Goal: Task Accomplishment & Management: Manage account settings

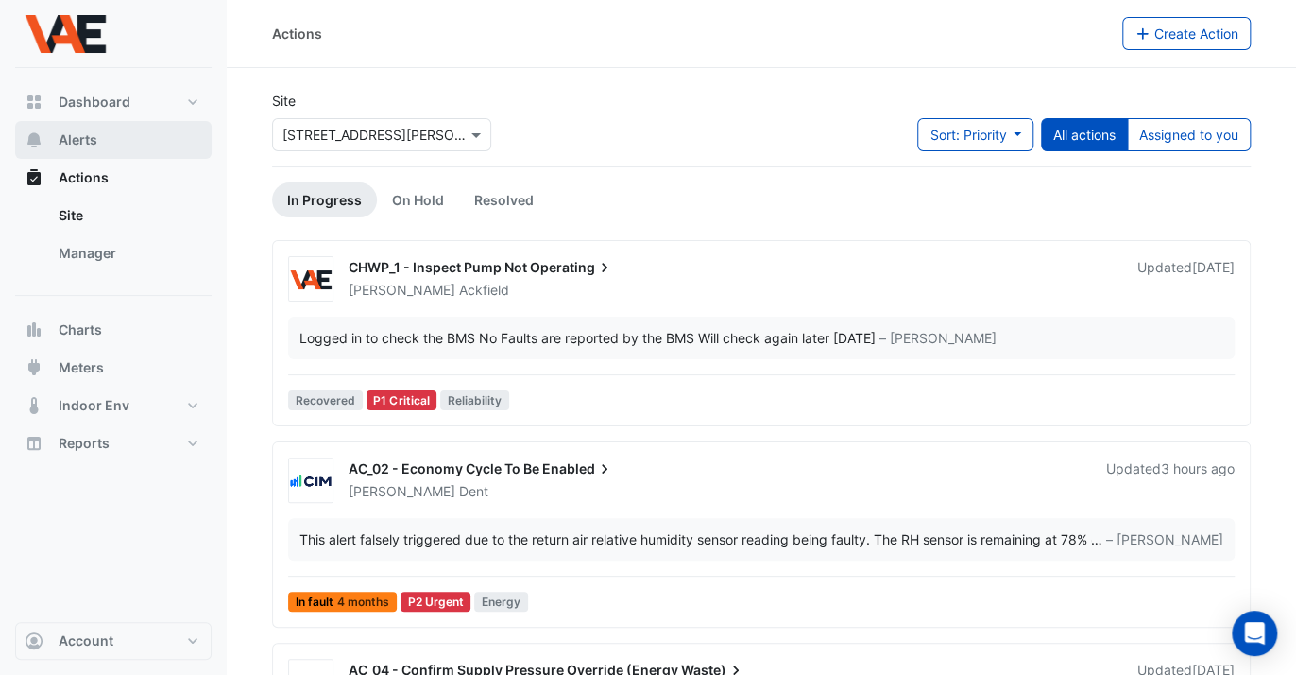
click at [74, 147] on span "Alerts" at bounding box center [78, 139] width 39 height 19
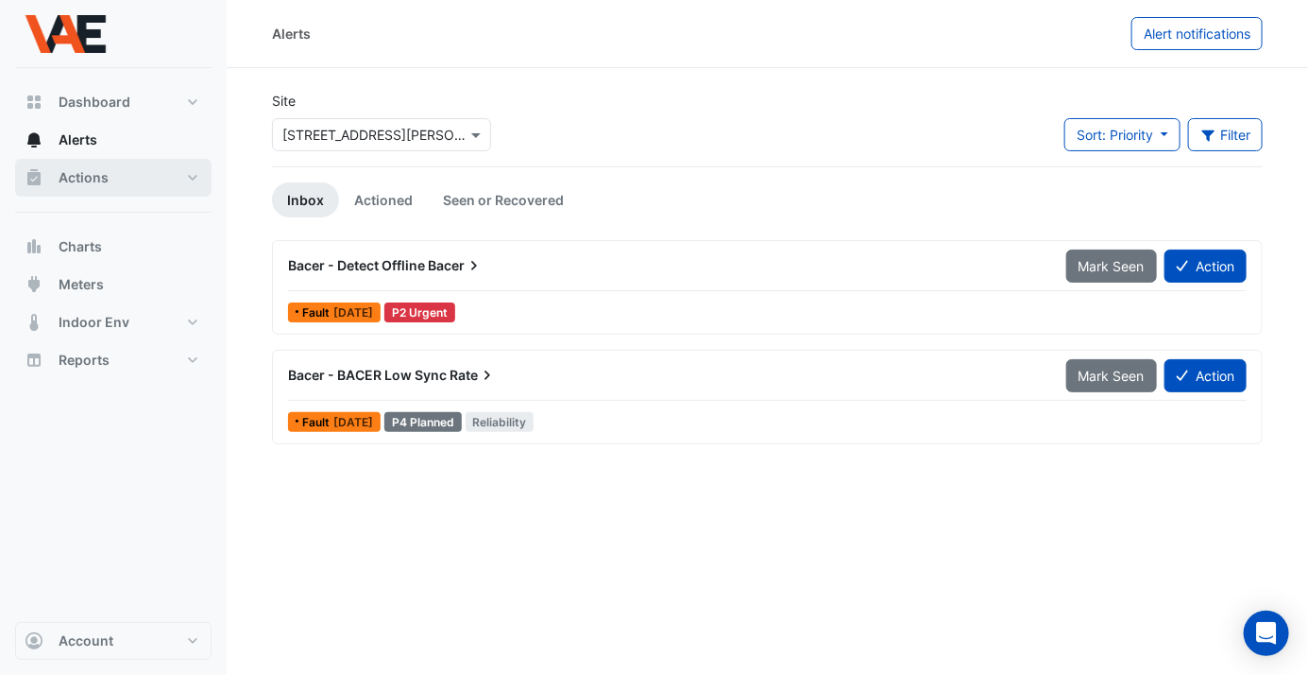
click at [93, 180] on span "Actions" at bounding box center [84, 177] width 50 height 19
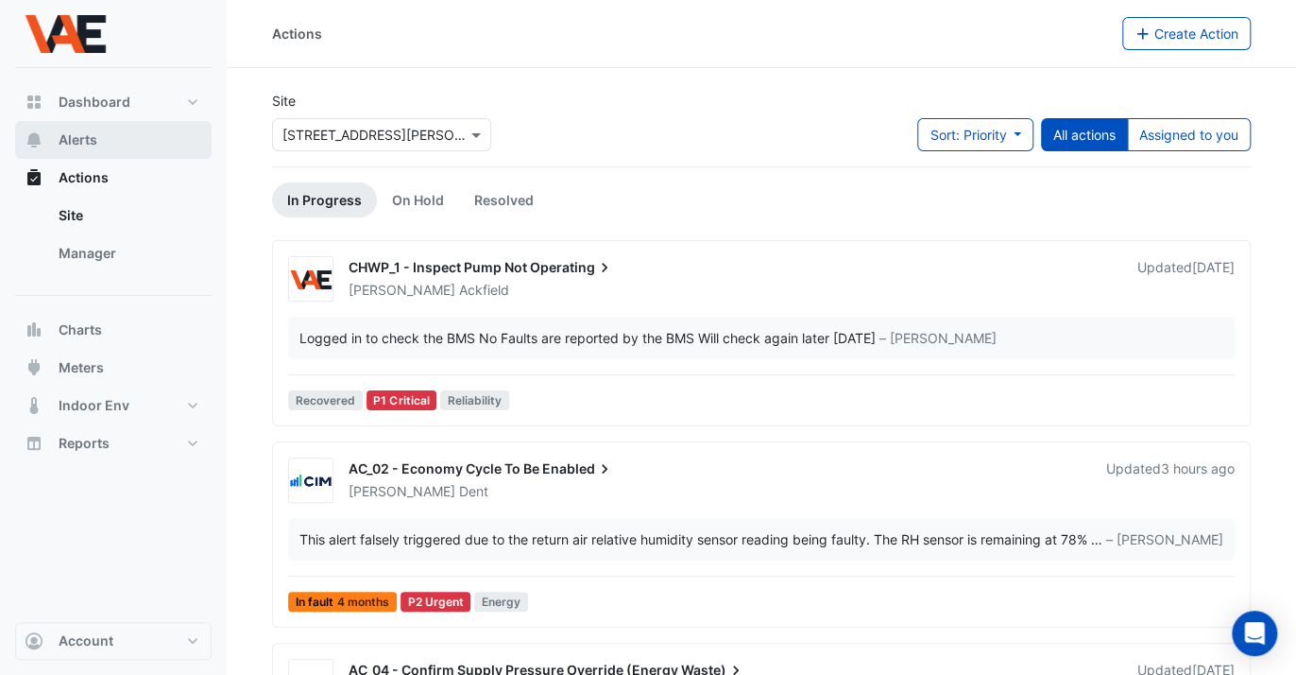
click at [98, 143] on button "Alerts" at bounding box center [113, 140] width 197 height 38
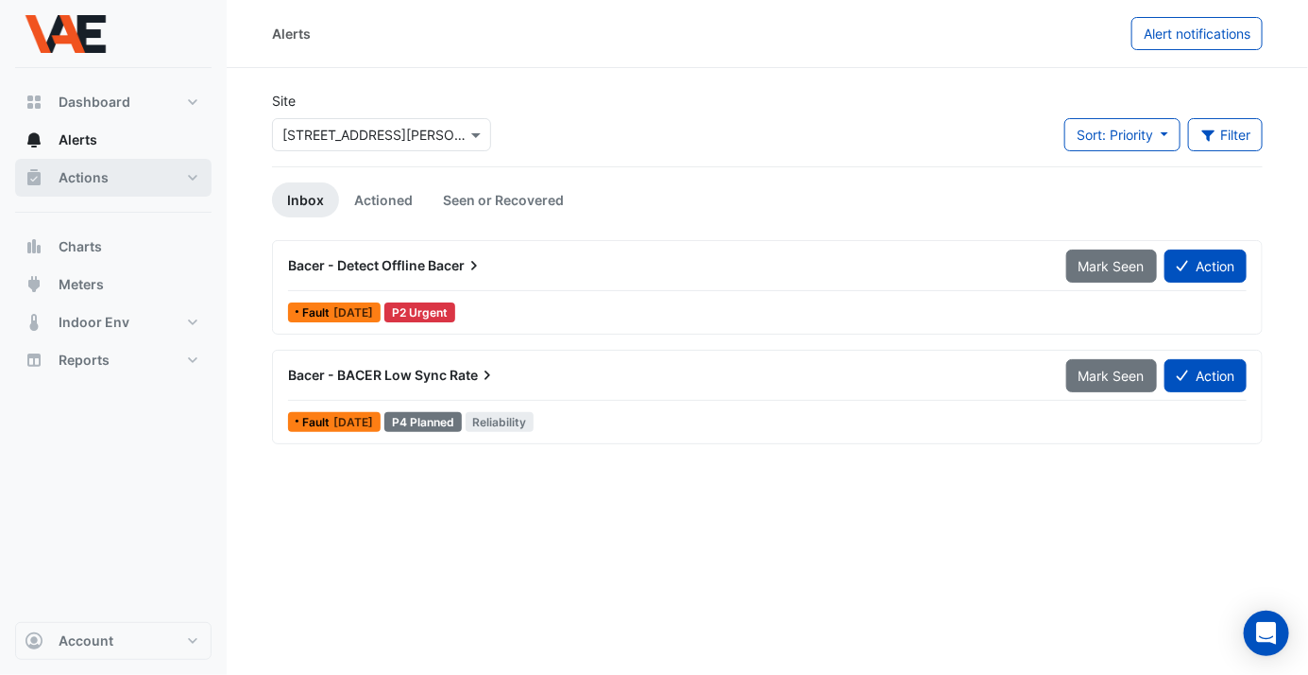
click at [93, 180] on span "Actions" at bounding box center [84, 177] width 50 height 19
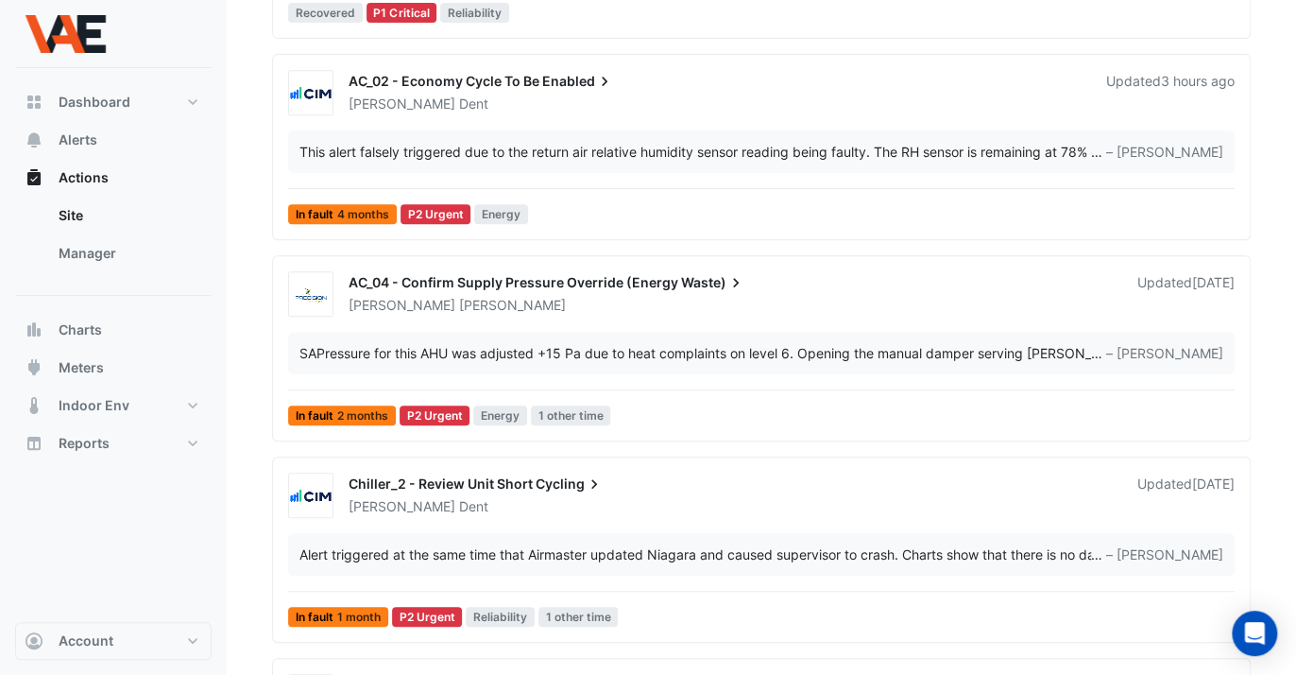
scroll to position [567, 0]
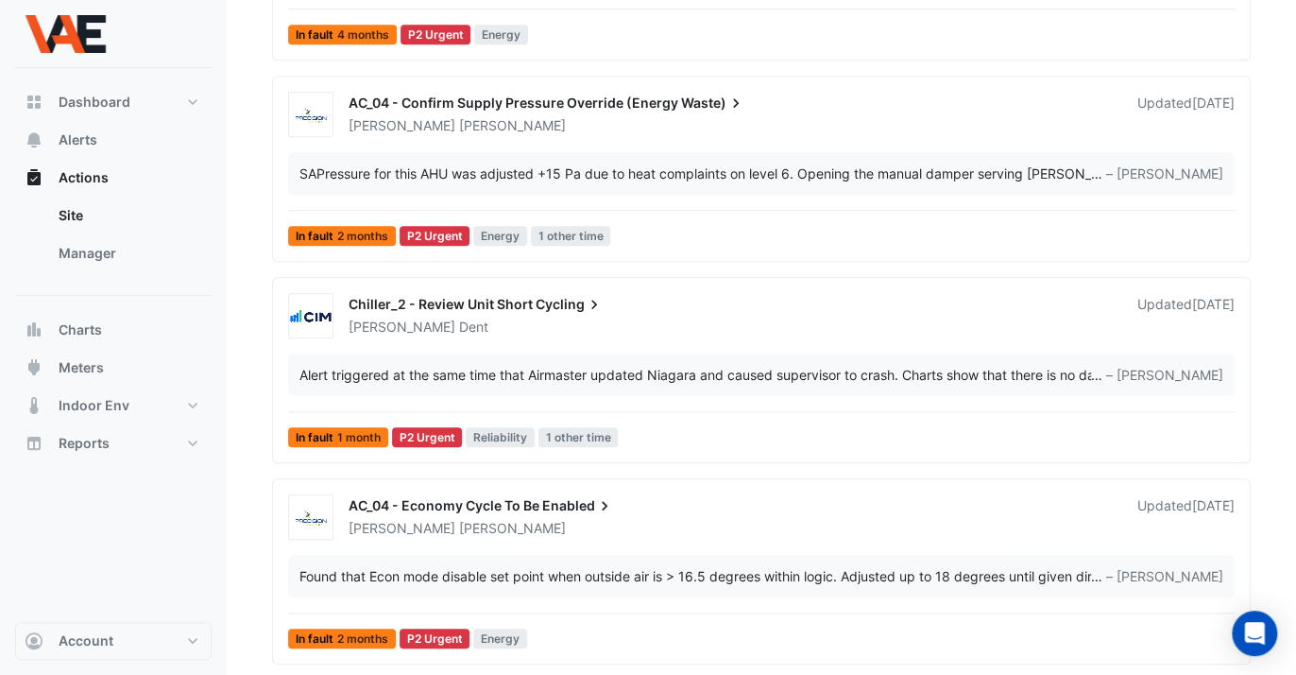
drag, startPoint x: 571, startPoint y: 347, endPoint x: 471, endPoint y: 333, distance: 100.1
click at [471, 333] on div "Chiller_2 - Review Unit Short Cycling [PERSON_NAME] Updated [DATE]" at bounding box center [762, 315] width 962 height 45
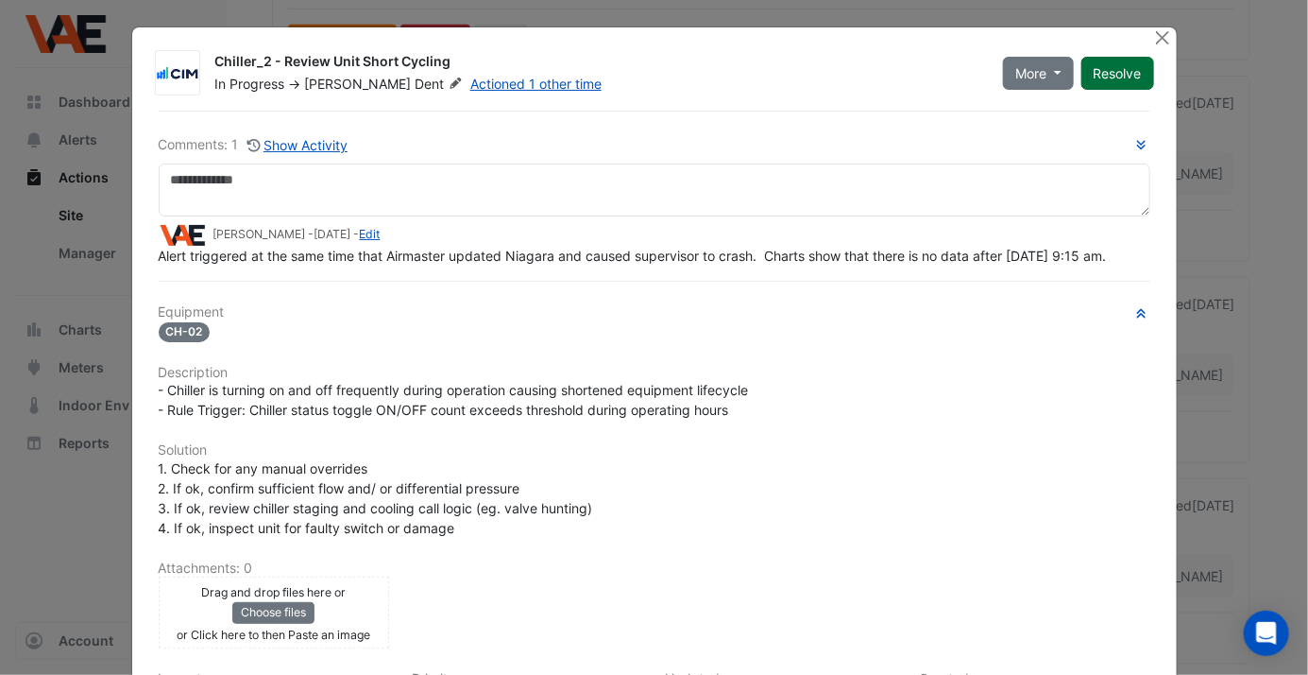
click at [1111, 77] on button "Resolve" at bounding box center [1118, 73] width 73 height 33
click at [1154, 37] on button "Close" at bounding box center [1164, 37] width 20 height 20
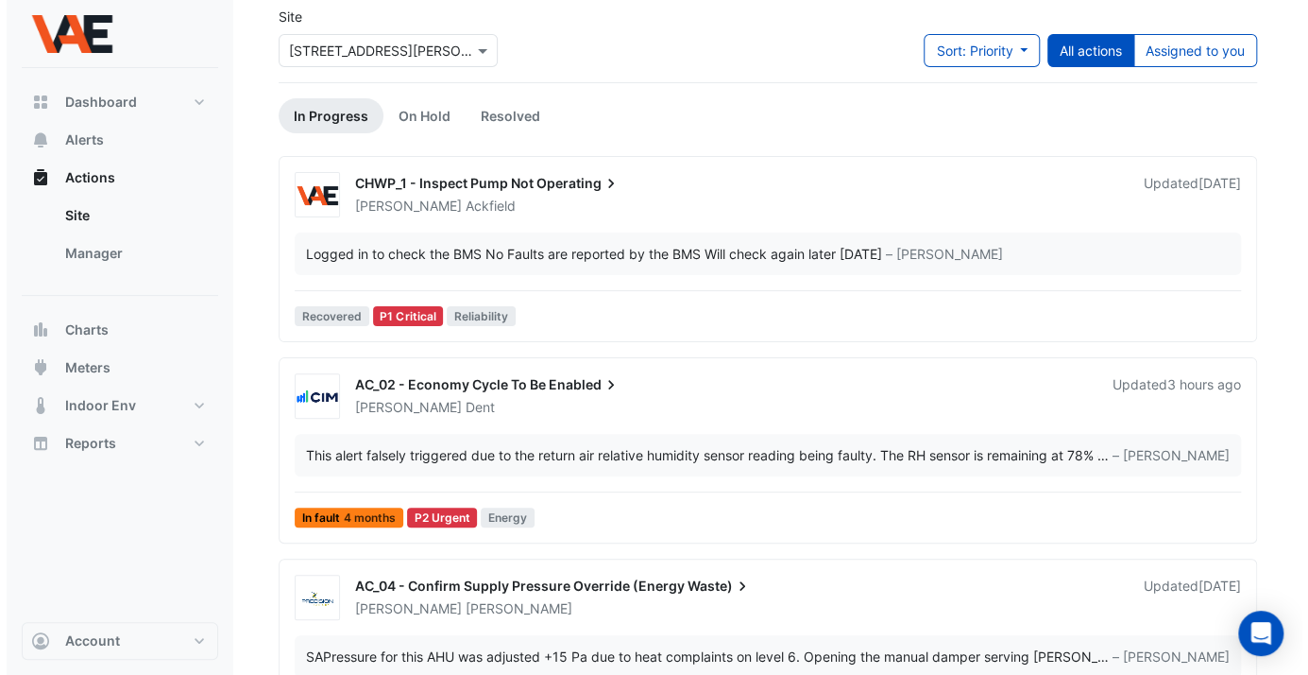
scroll to position [85, 0]
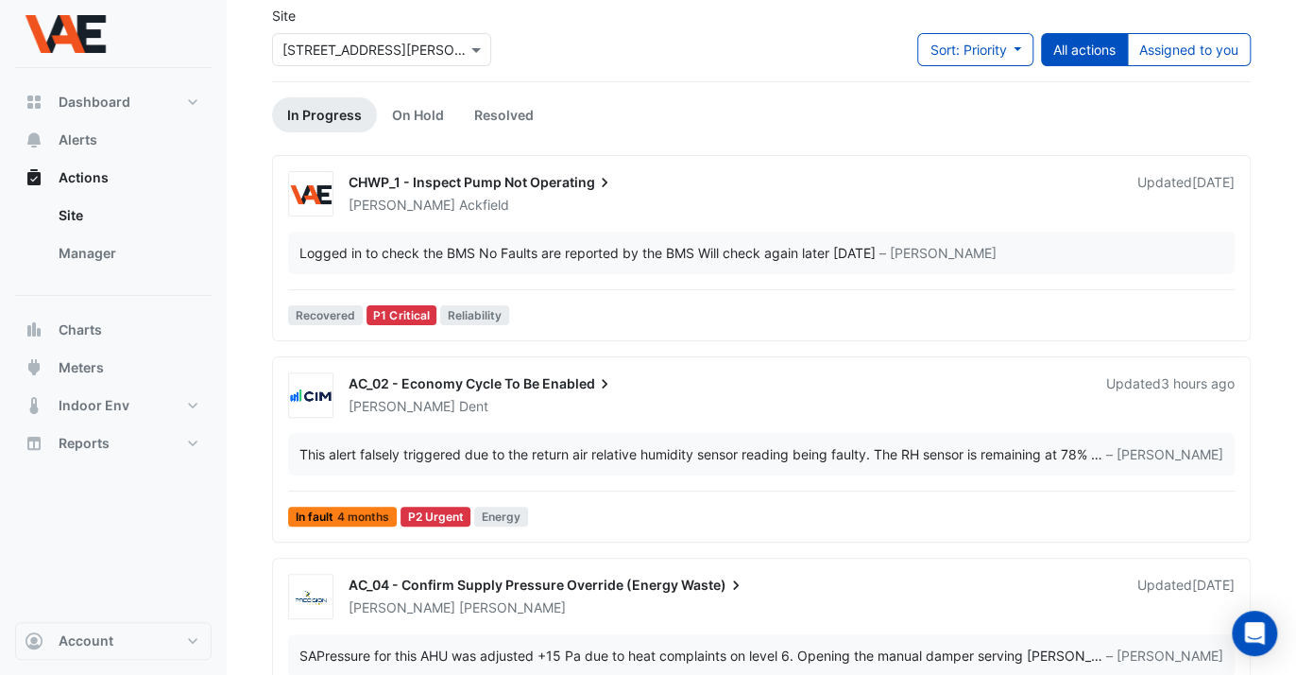
click at [627, 184] on div "CHWP_1 - Inspect Pump Not Operating" at bounding box center [732, 184] width 766 height 23
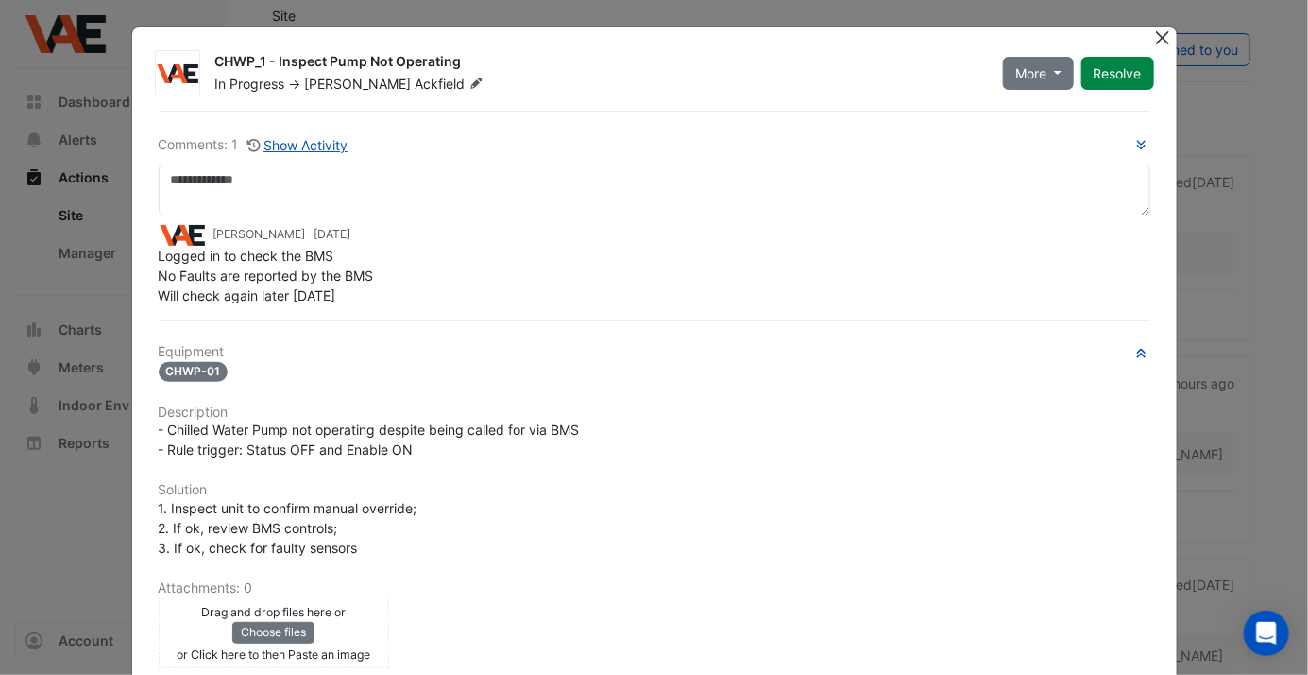
click at [1154, 34] on button "Close" at bounding box center [1164, 37] width 20 height 20
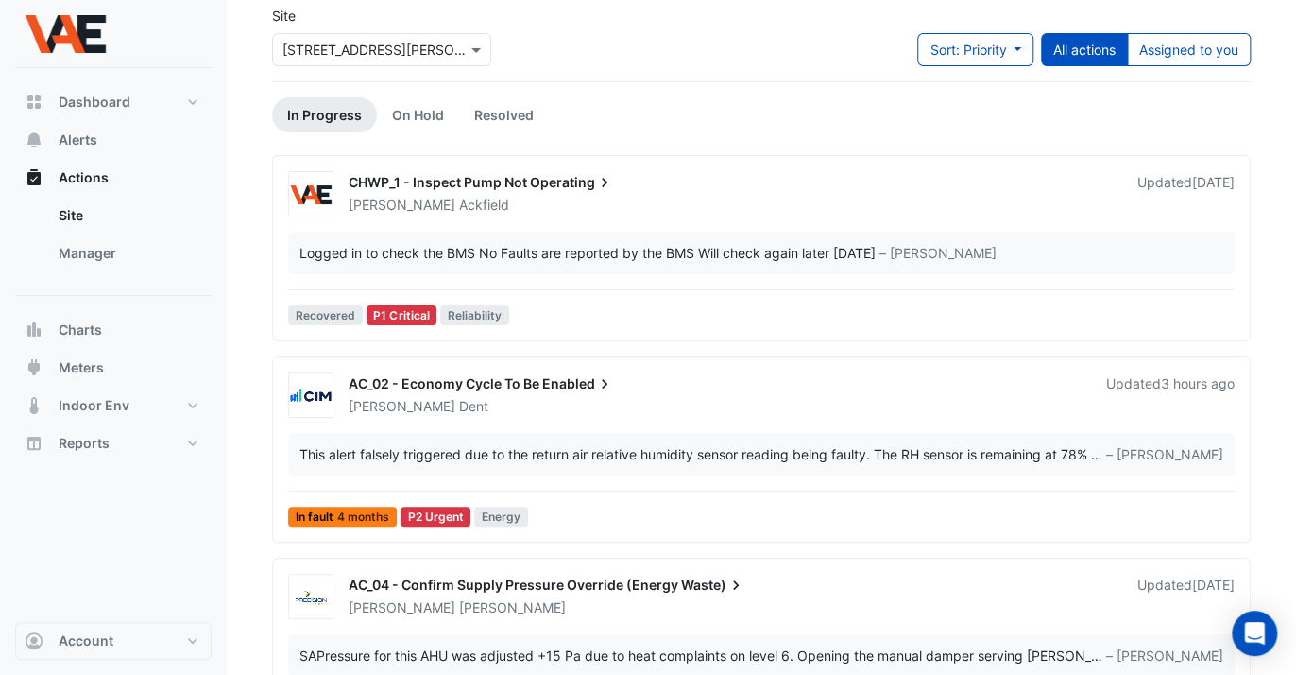
click at [554, 179] on span "Operating" at bounding box center [572, 182] width 84 height 19
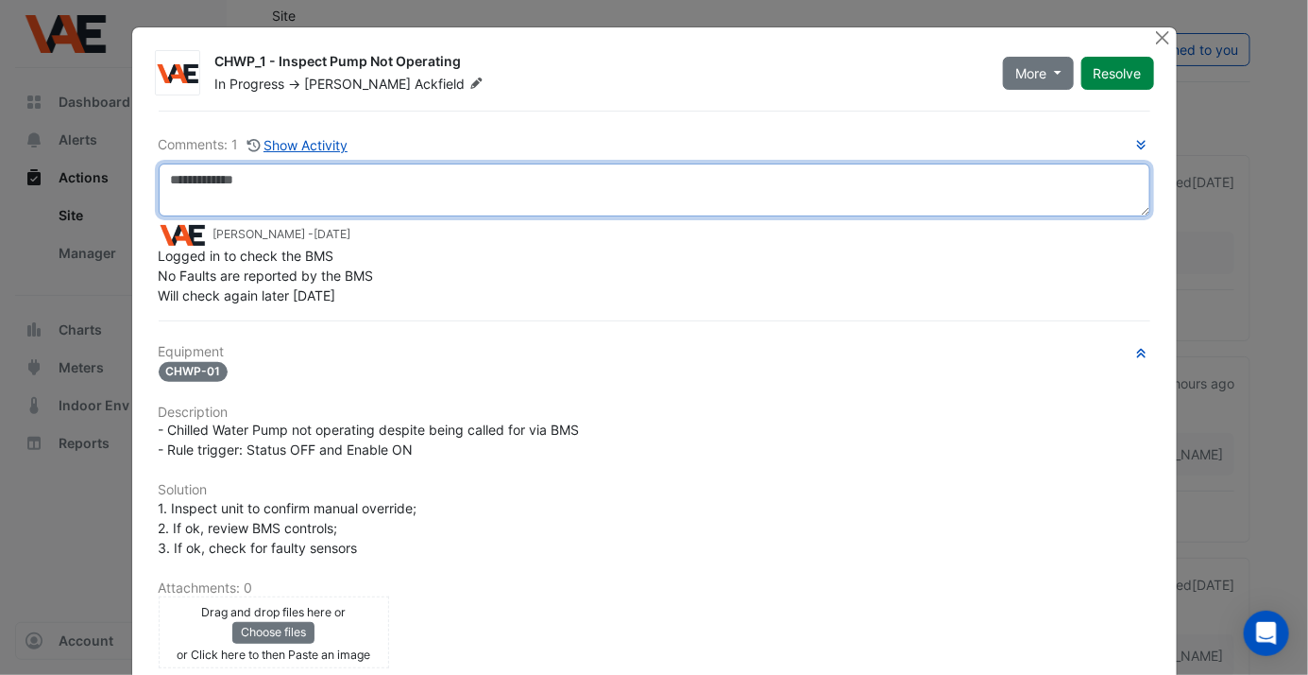
click at [496, 180] on textarea at bounding box center [655, 189] width 992 height 53
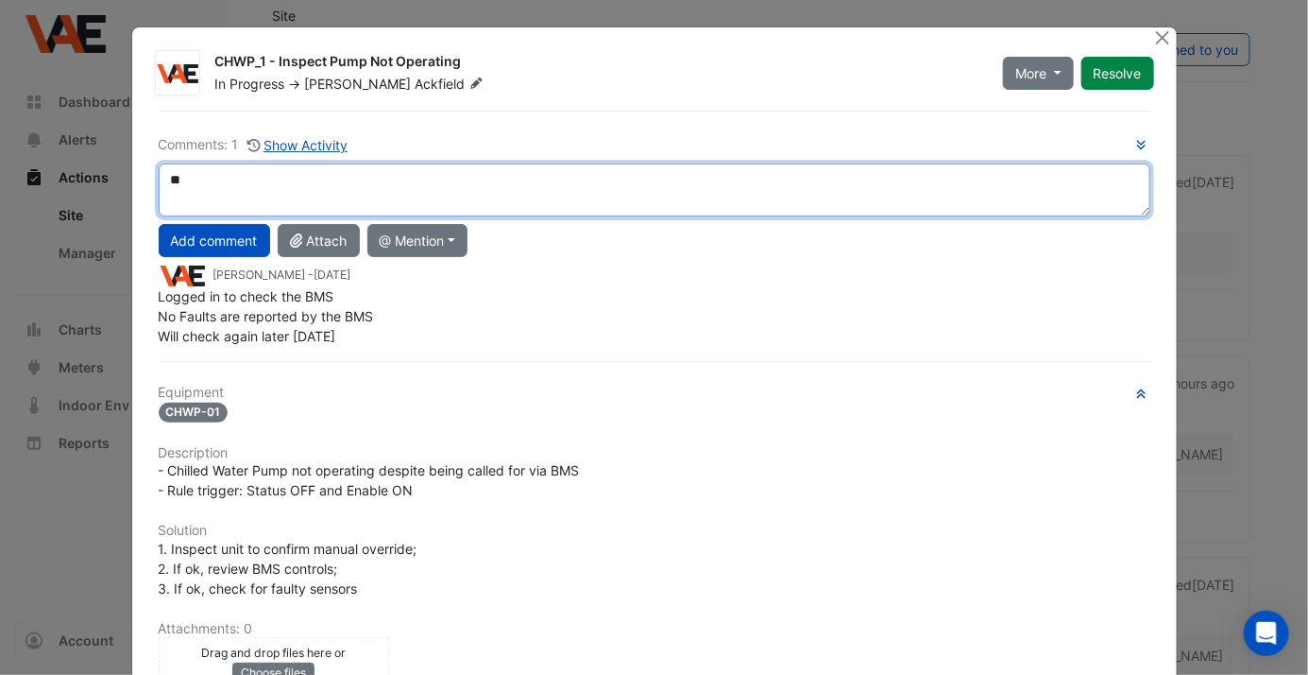
type textarea "*"
type textarea "**********"
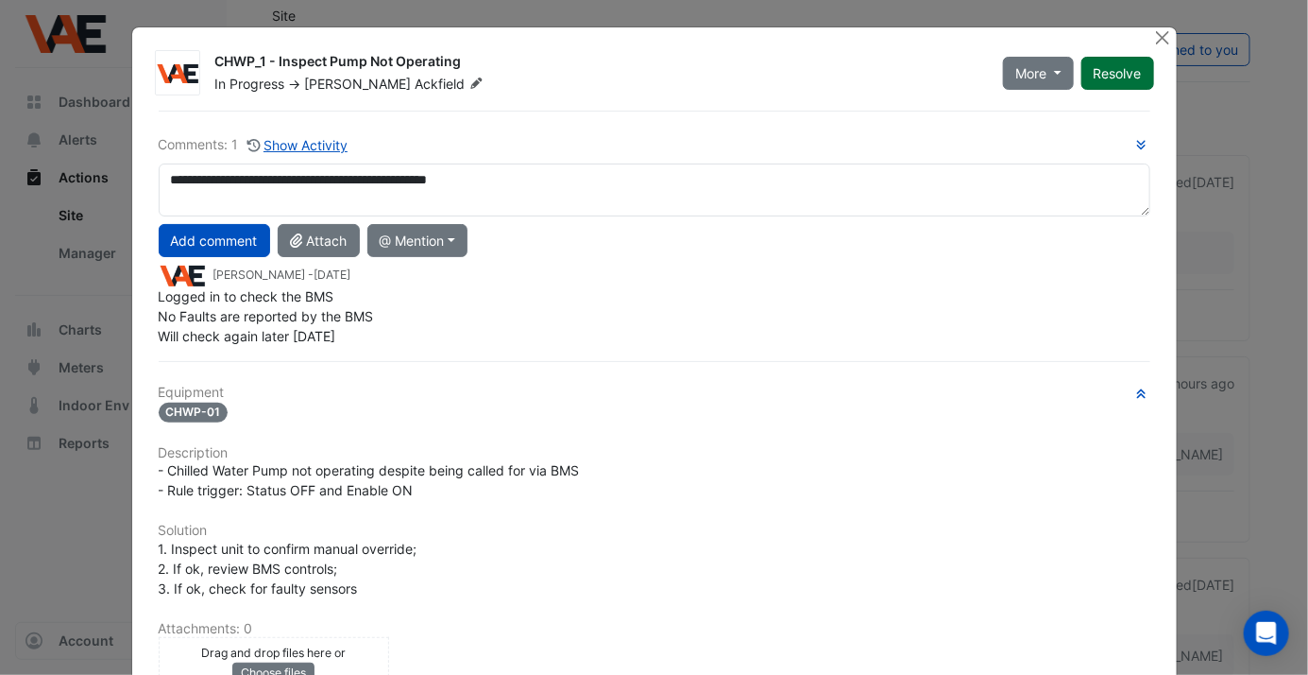
click at [1108, 73] on button "Resolve" at bounding box center [1118, 73] width 73 height 33
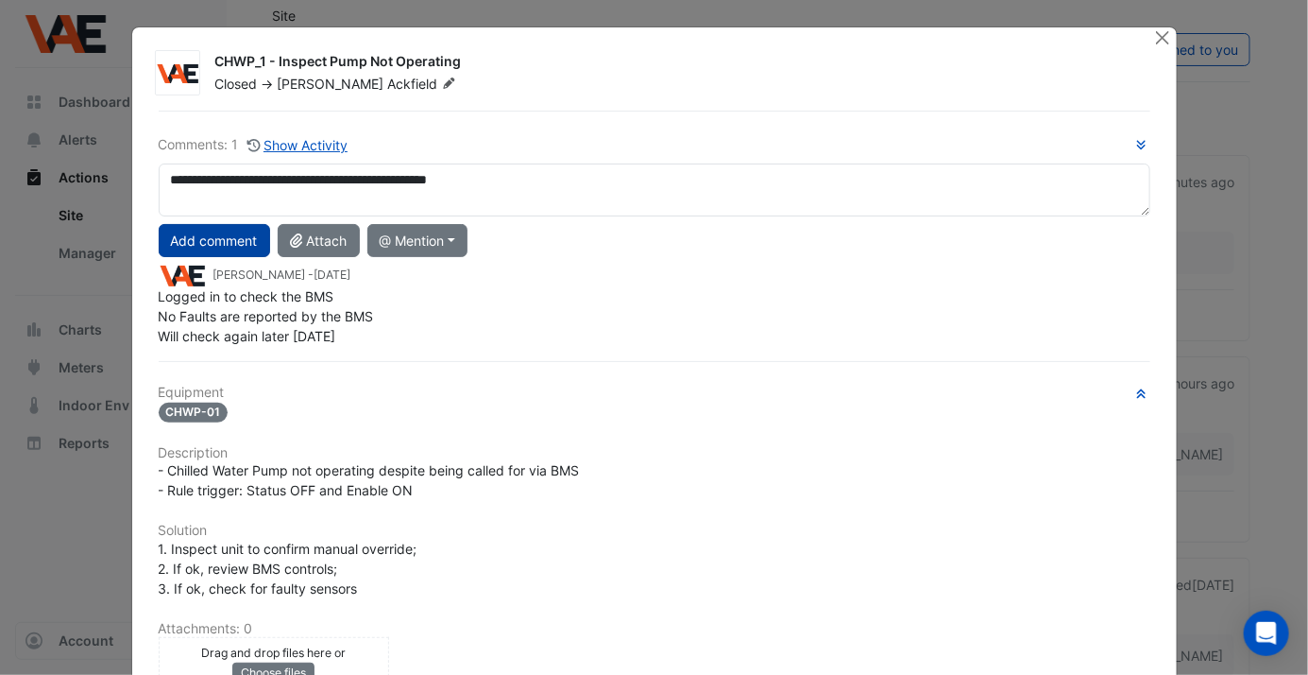
click at [224, 237] on button "Add comment" at bounding box center [214, 240] width 111 height 33
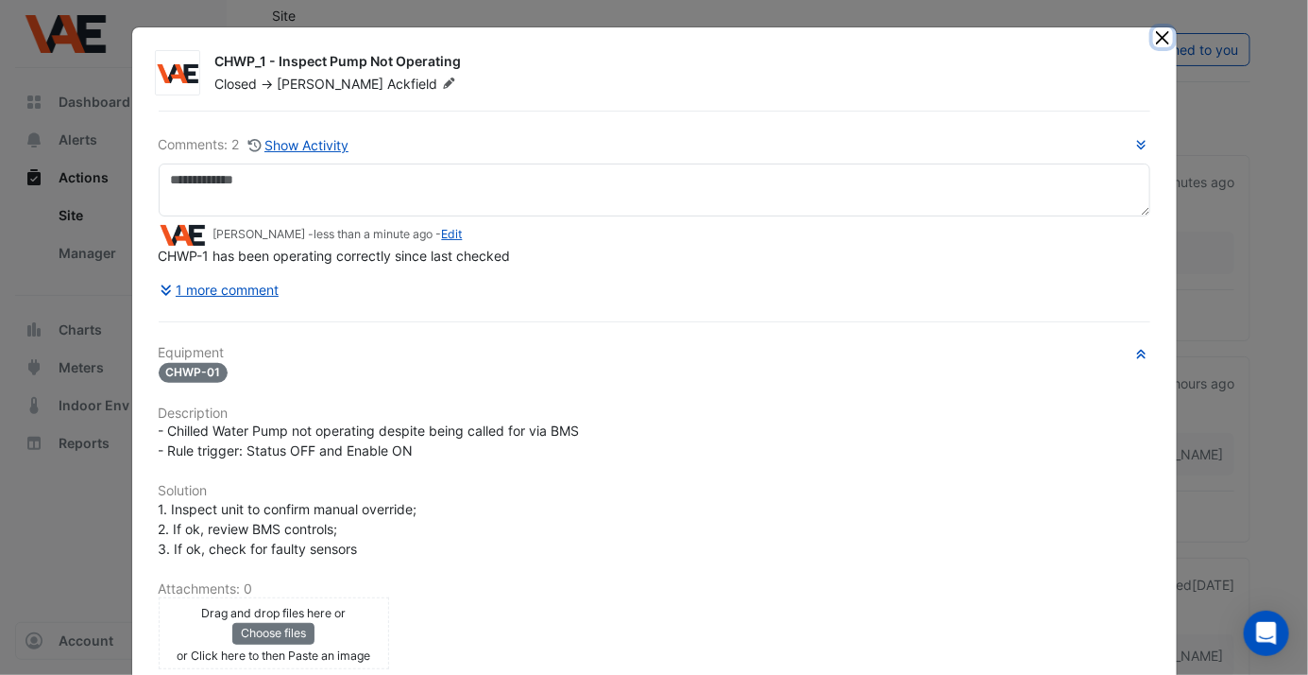
click at [1154, 34] on button "Close" at bounding box center [1164, 37] width 20 height 20
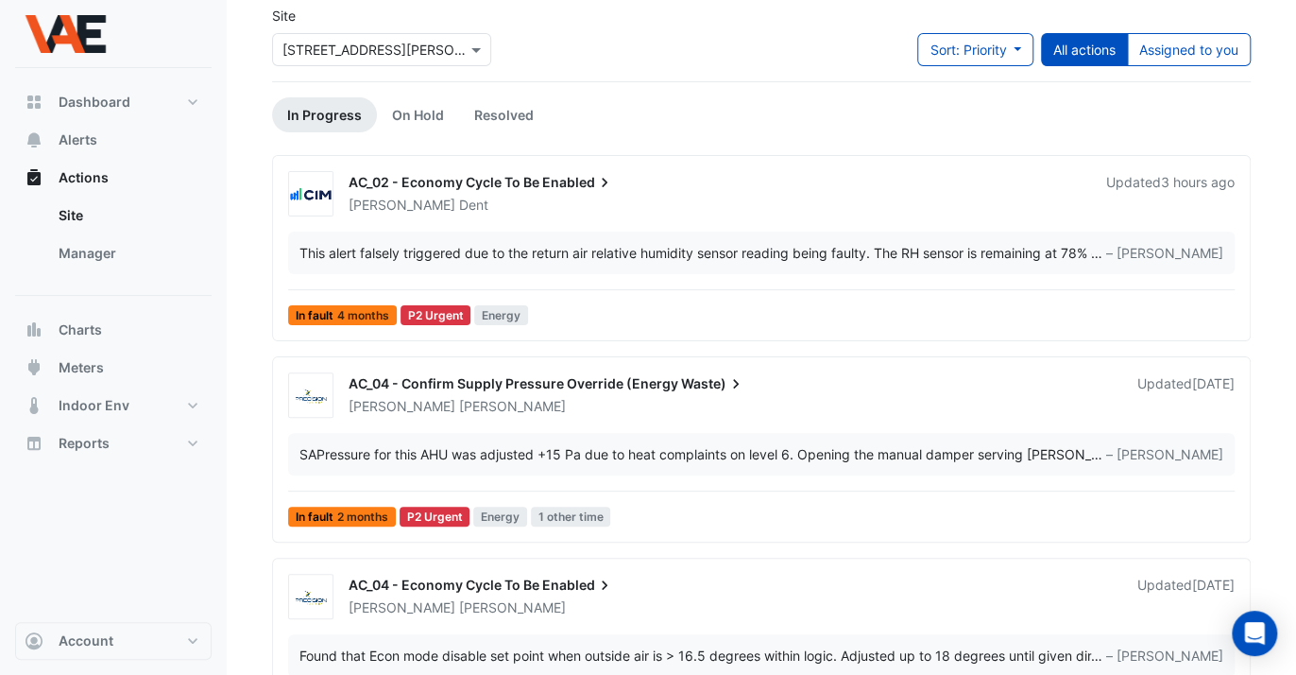
scroll to position [370, 0]
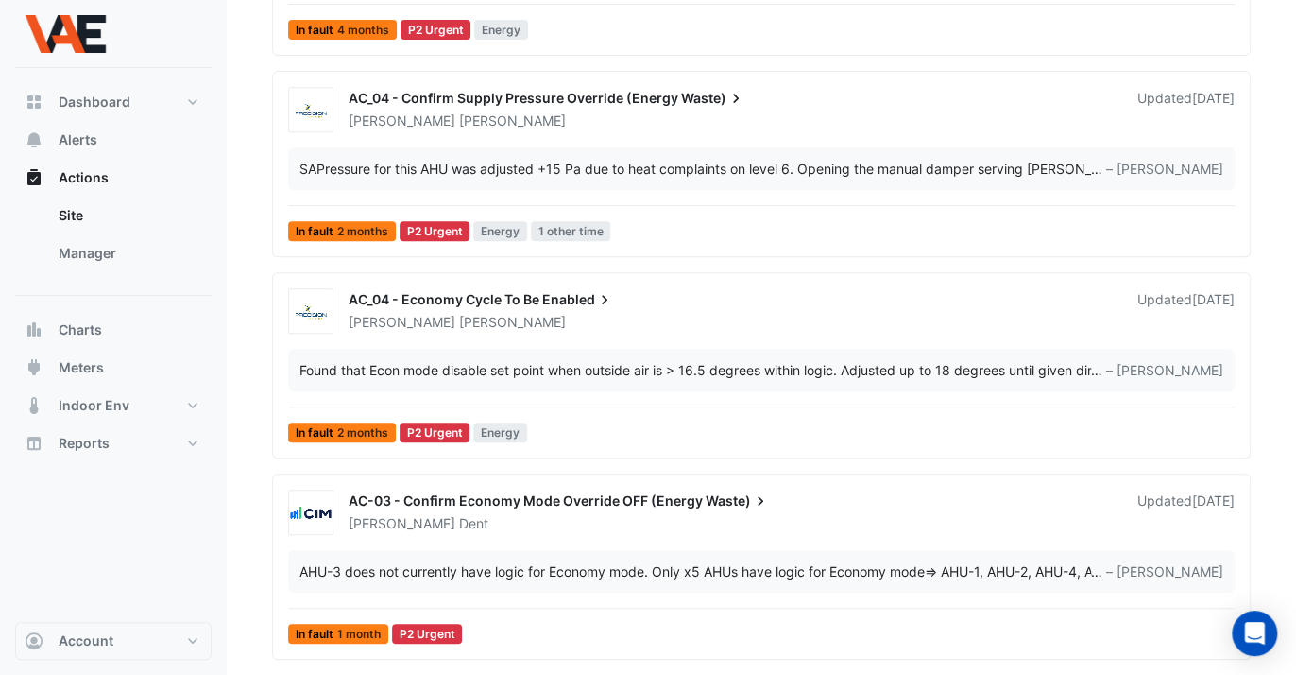
click at [580, 95] on span "AC_04 - Confirm Supply Pressure Override (Energy" at bounding box center [514, 98] width 330 height 16
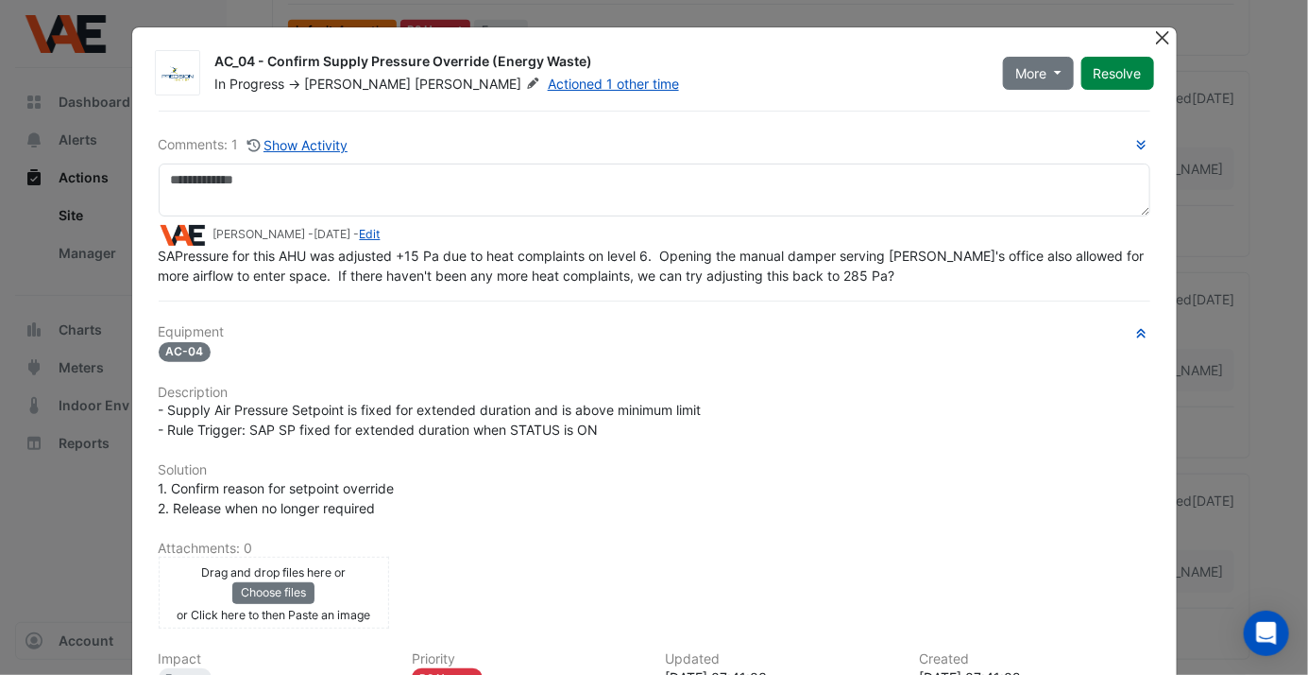
click at [1154, 40] on button "Close" at bounding box center [1164, 37] width 20 height 20
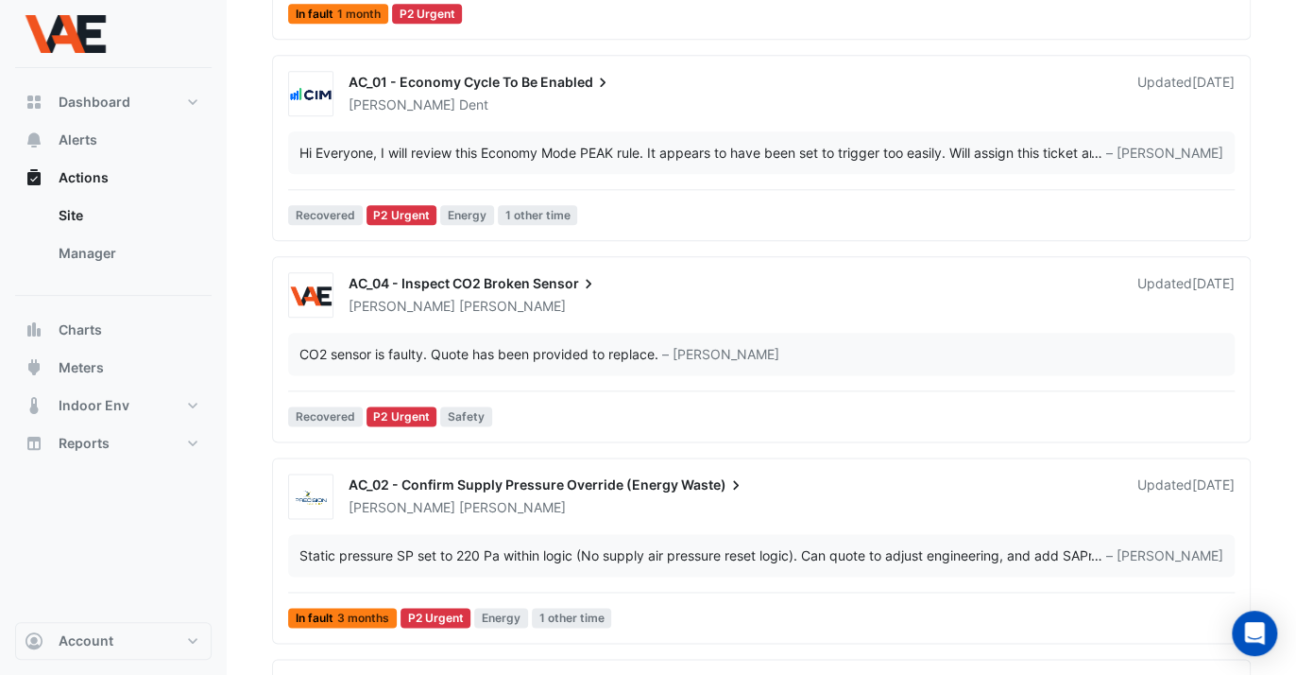
scroll to position [1001, 0]
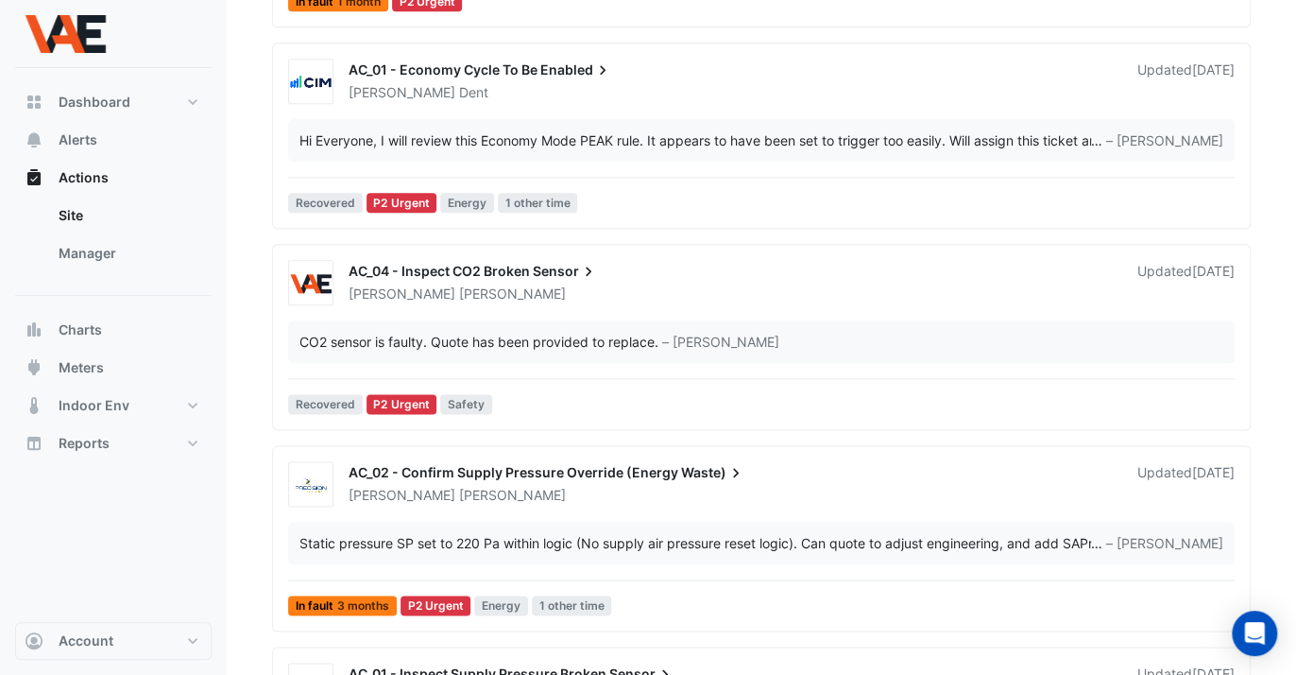
click at [567, 270] on span "Sensor" at bounding box center [565, 271] width 65 height 19
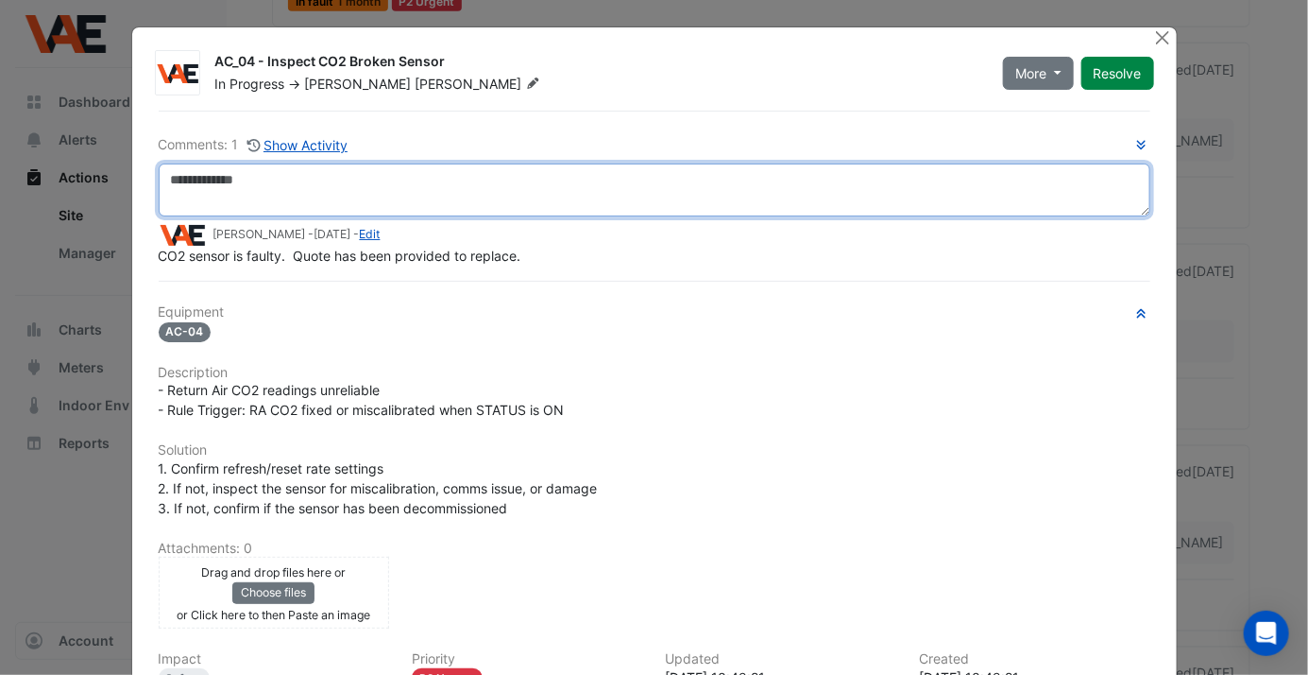
click at [704, 183] on textarea at bounding box center [655, 189] width 992 height 53
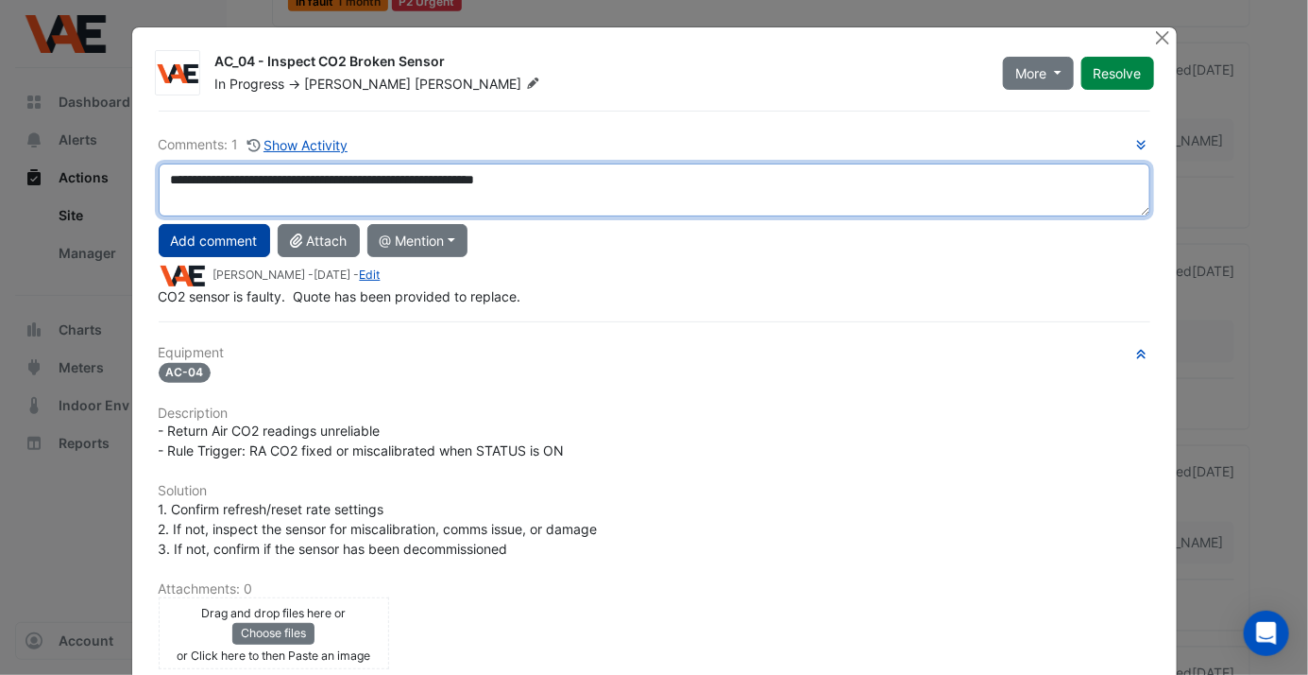
type textarea "**********"
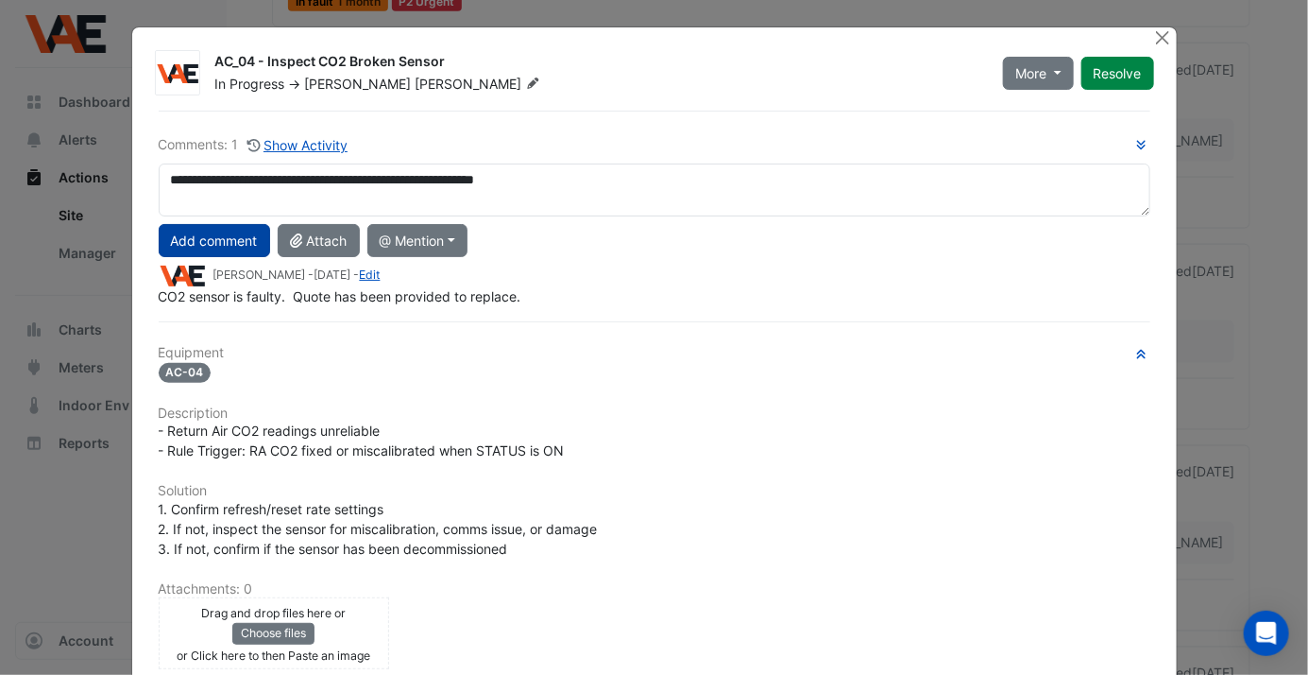
click at [188, 242] on button "Add comment" at bounding box center [214, 240] width 111 height 33
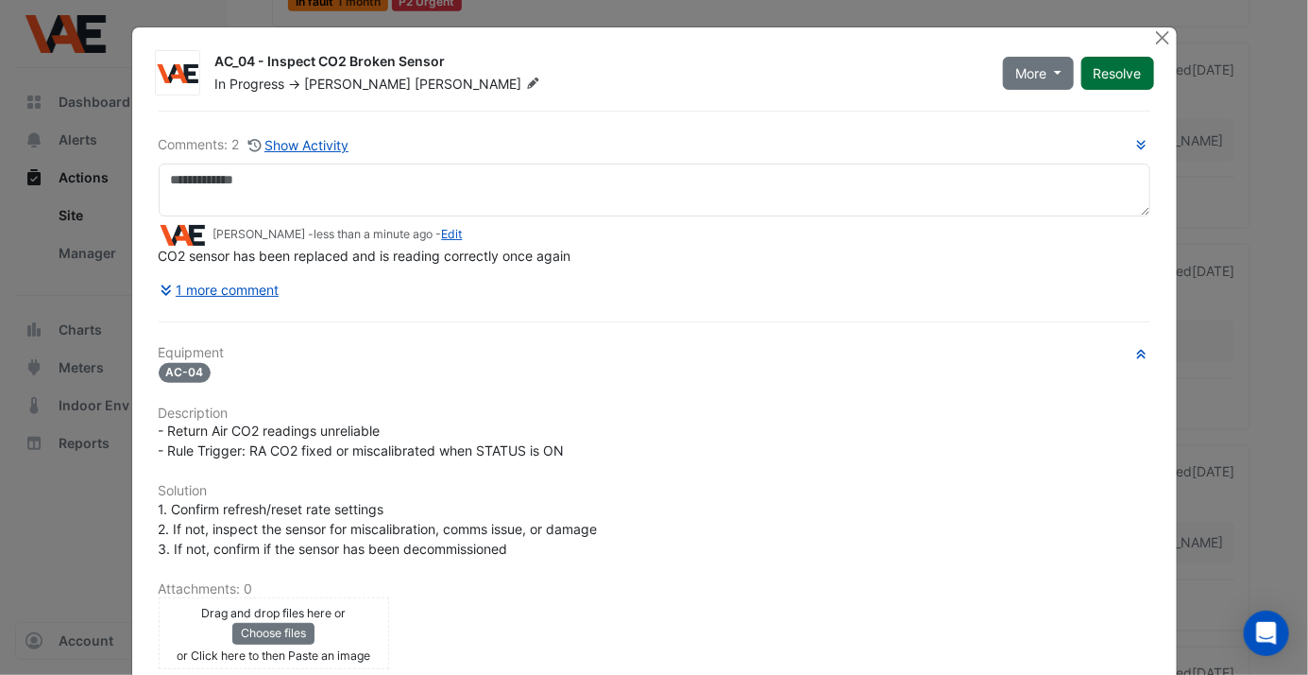
click at [1105, 75] on button "Resolve" at bounding box center [1118, 73] width 73 height 33
click at [1156, 36] on button "Close" at bounding box center [1164, 37] width 20 height 20
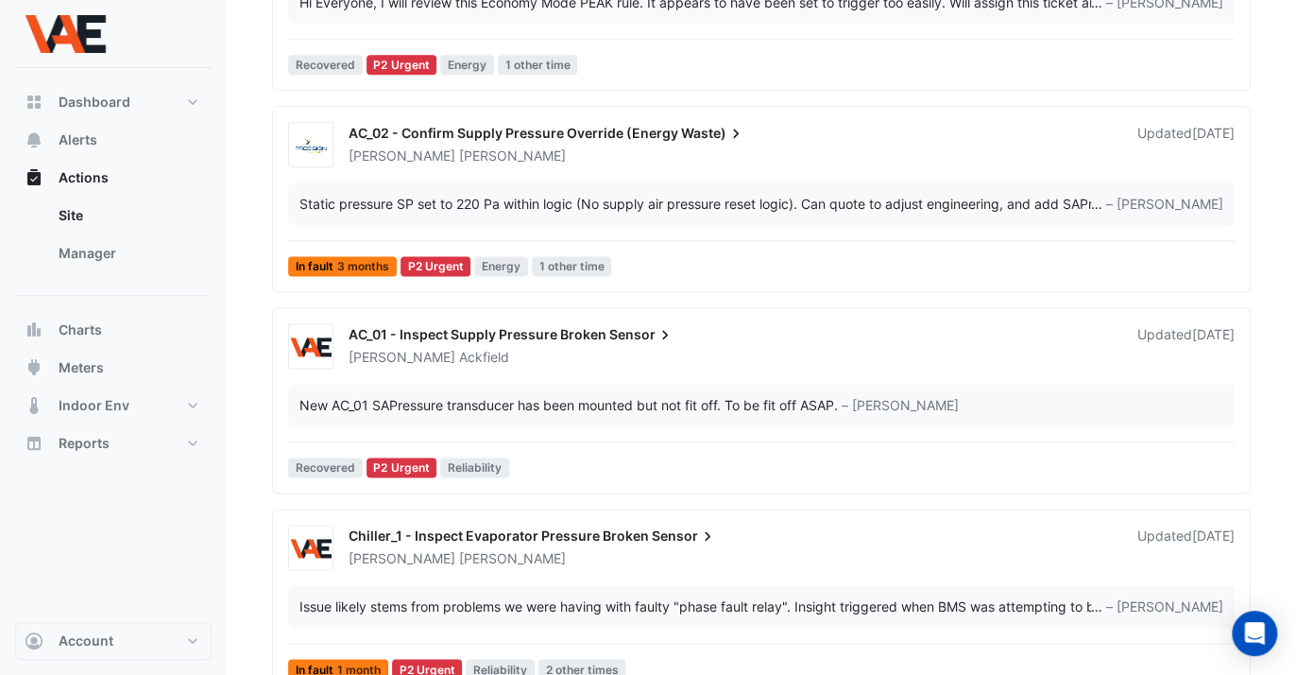
scroll to position [1302, 0]
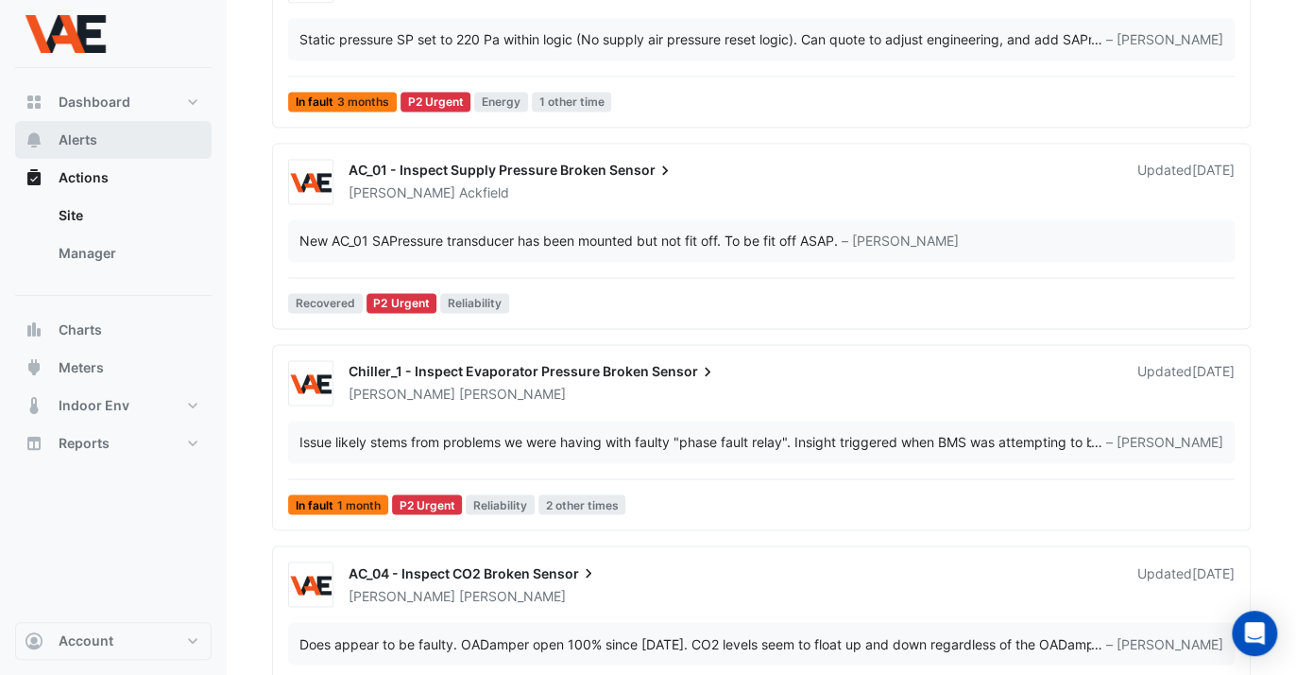
click at [79, 132] on span "Alerts" at bounding box center [78, 139] width 39 height 19
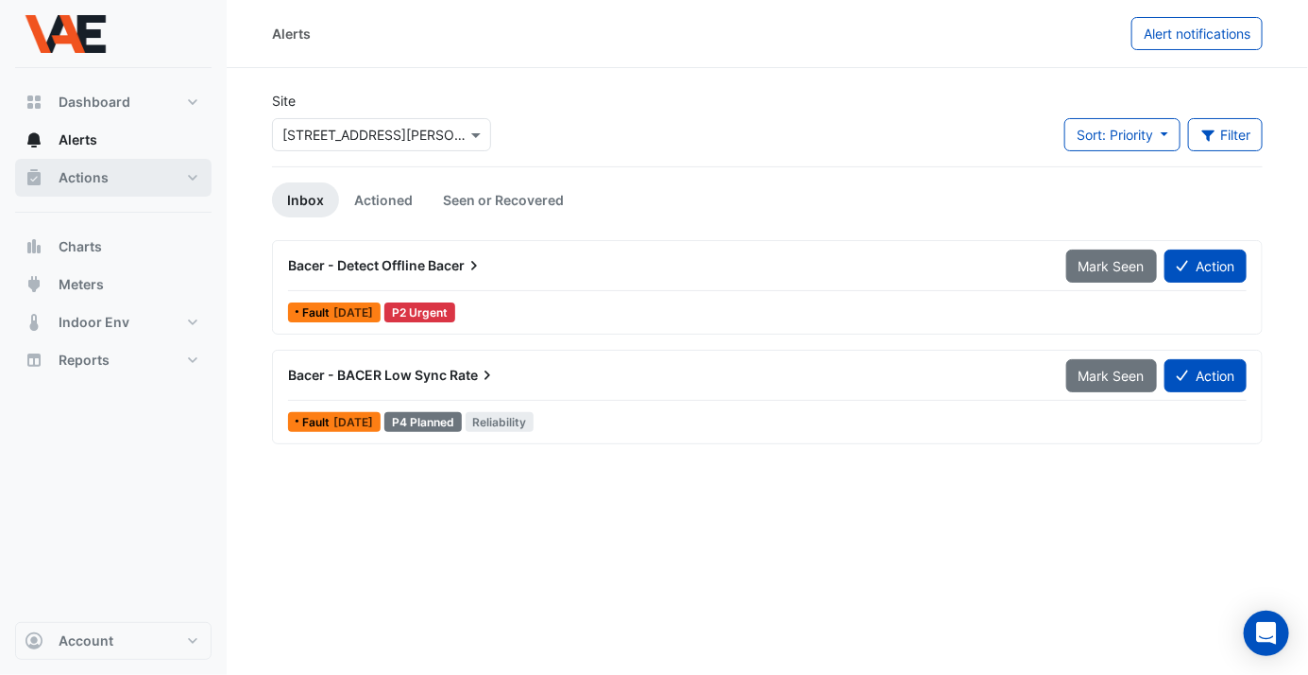
click at [106, 173] on span "Actions" at bounding box center [84, 177] width 50 height 19
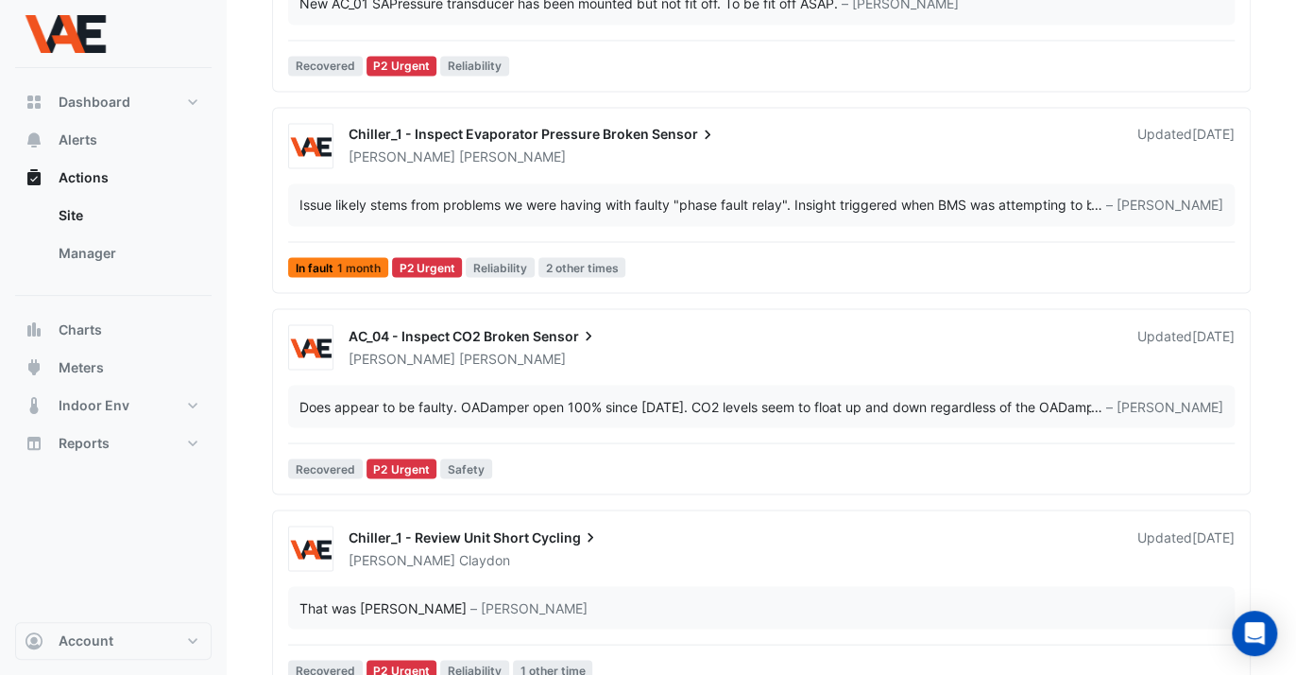
scroll to position [1536, 0]
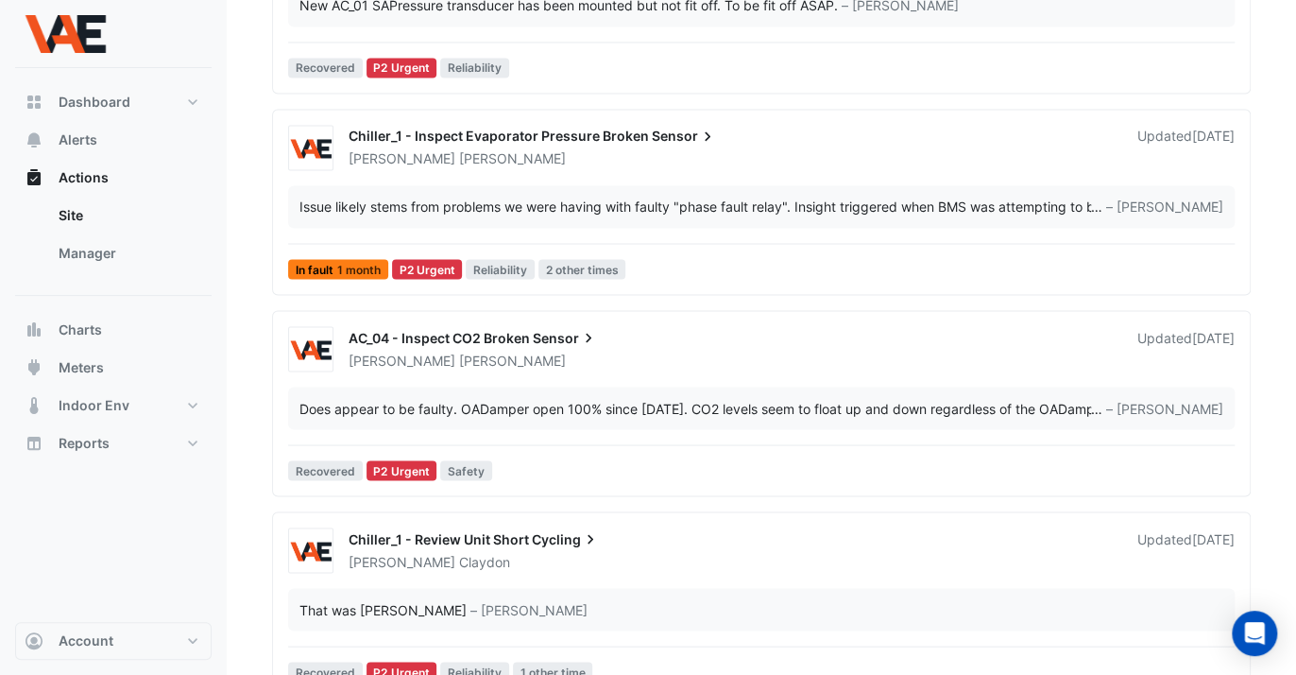
click at [453, 137] on span "Chiller_1 - Inspect Evaporator Pressure Broken" at bounding box center [499, 136] width 300 height 16
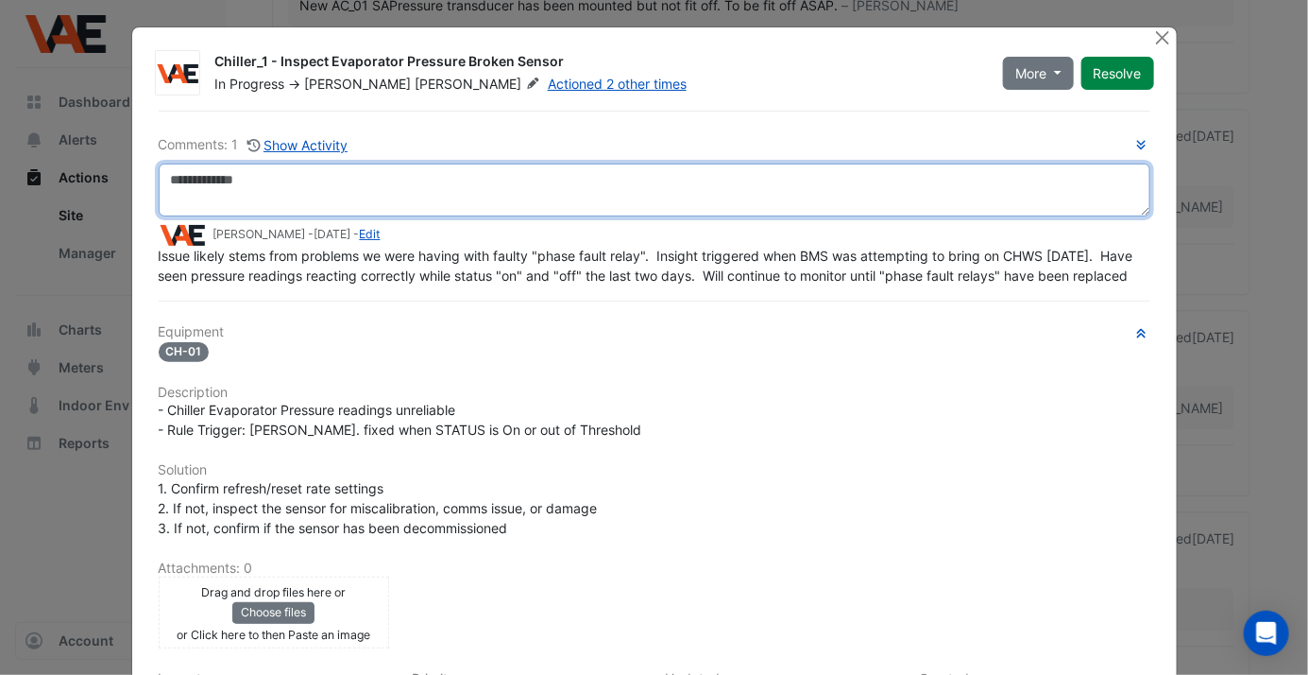
click at [543, 180] on textarea at bounding box center [655, 189] width 992 height 53
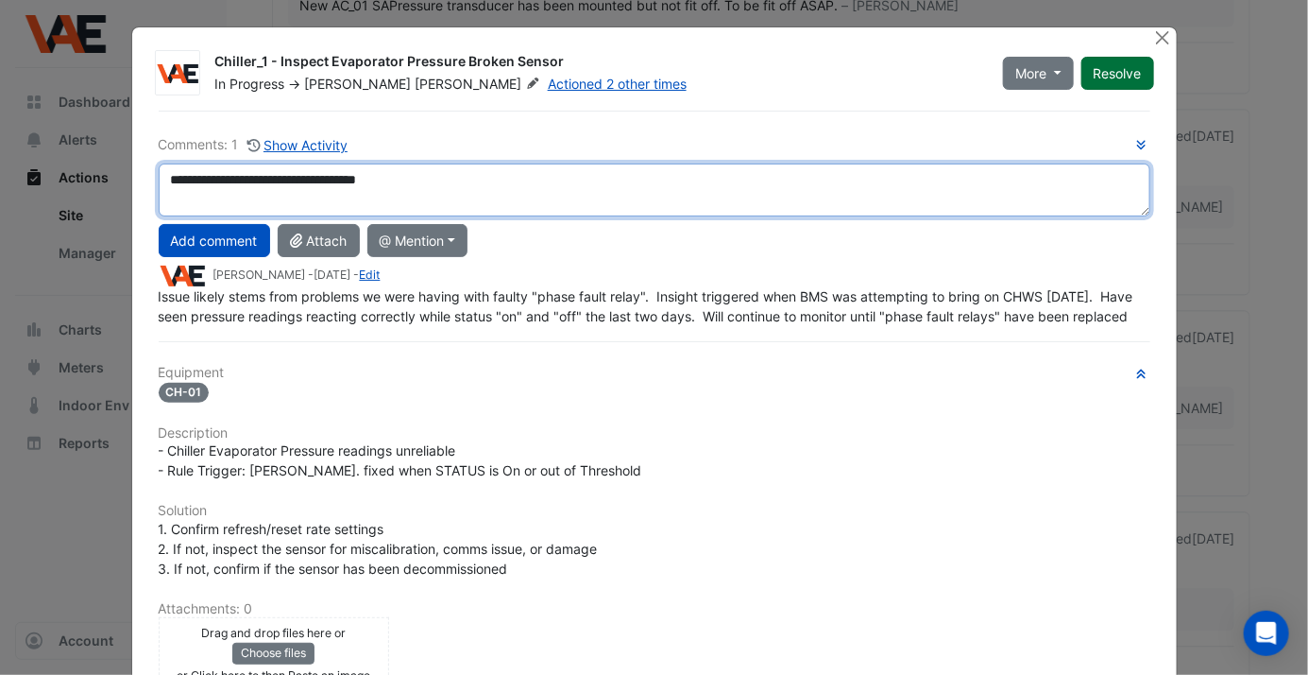
type textarea "**********"
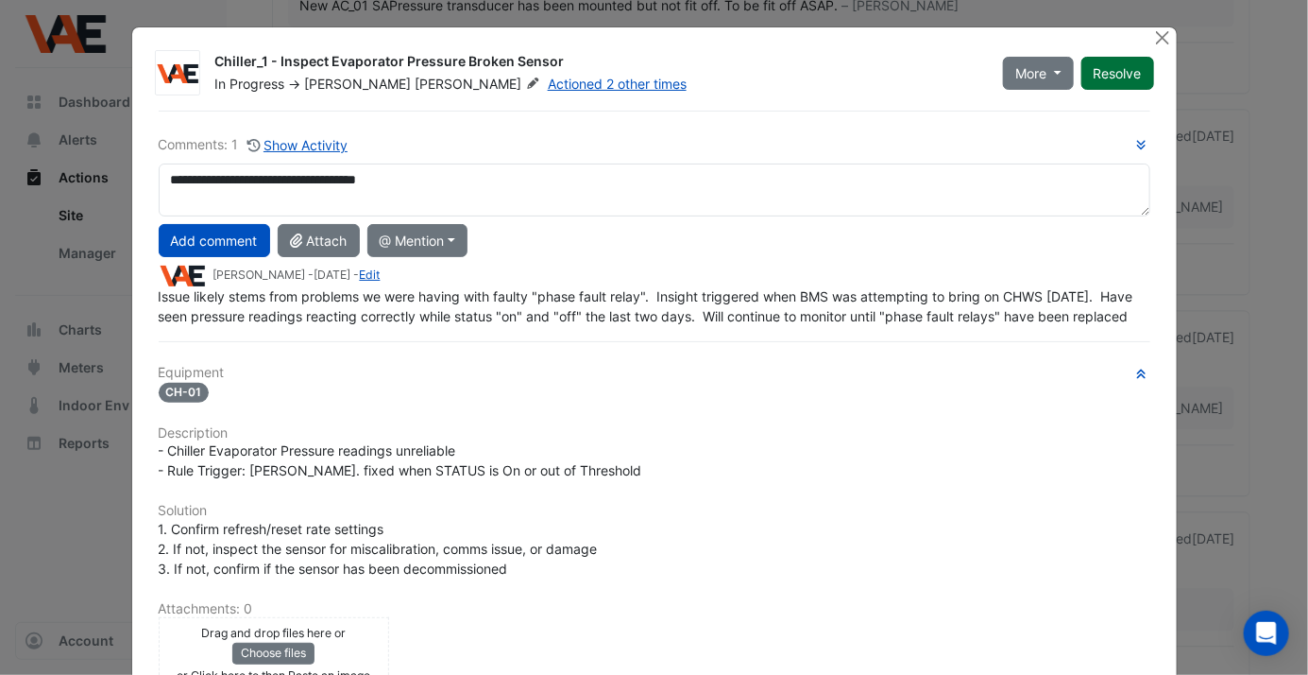
click at [1105, 67] on button "Resolve" at bounding box center [1118, 73] width 73 height 33
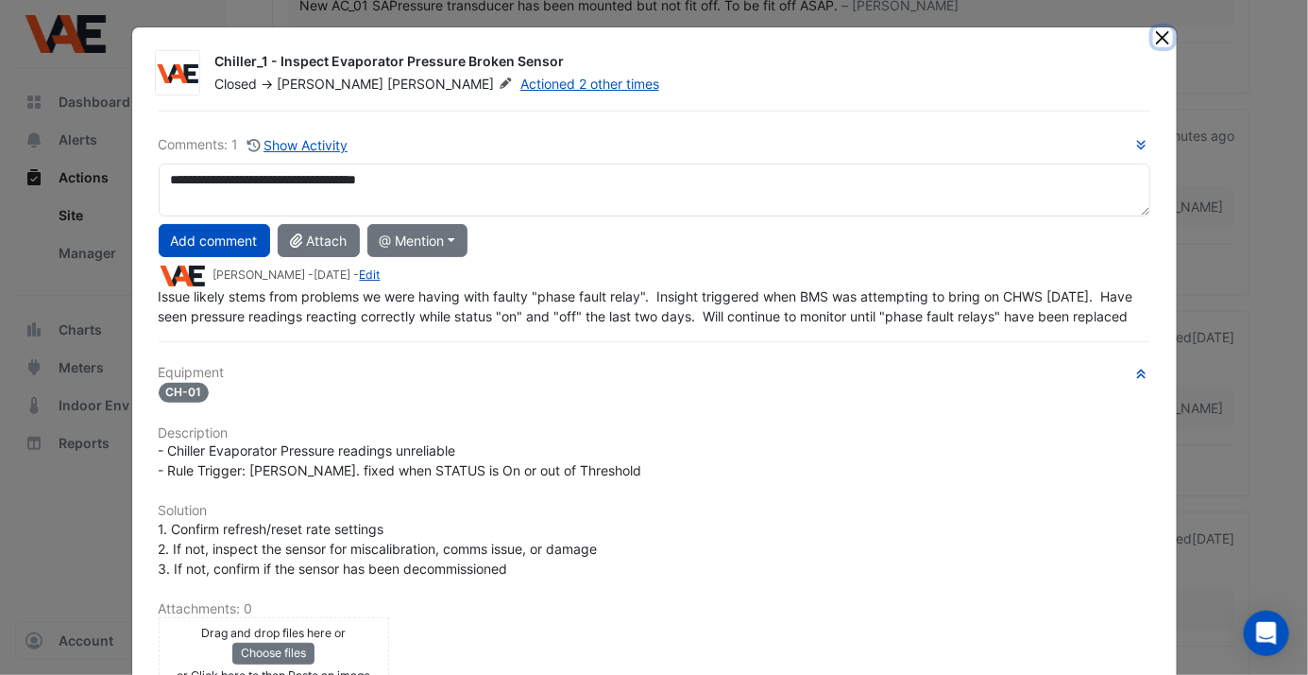
click at [1154, 43] on button "Close" at bounding box center [1164, 37] width 20 height 20
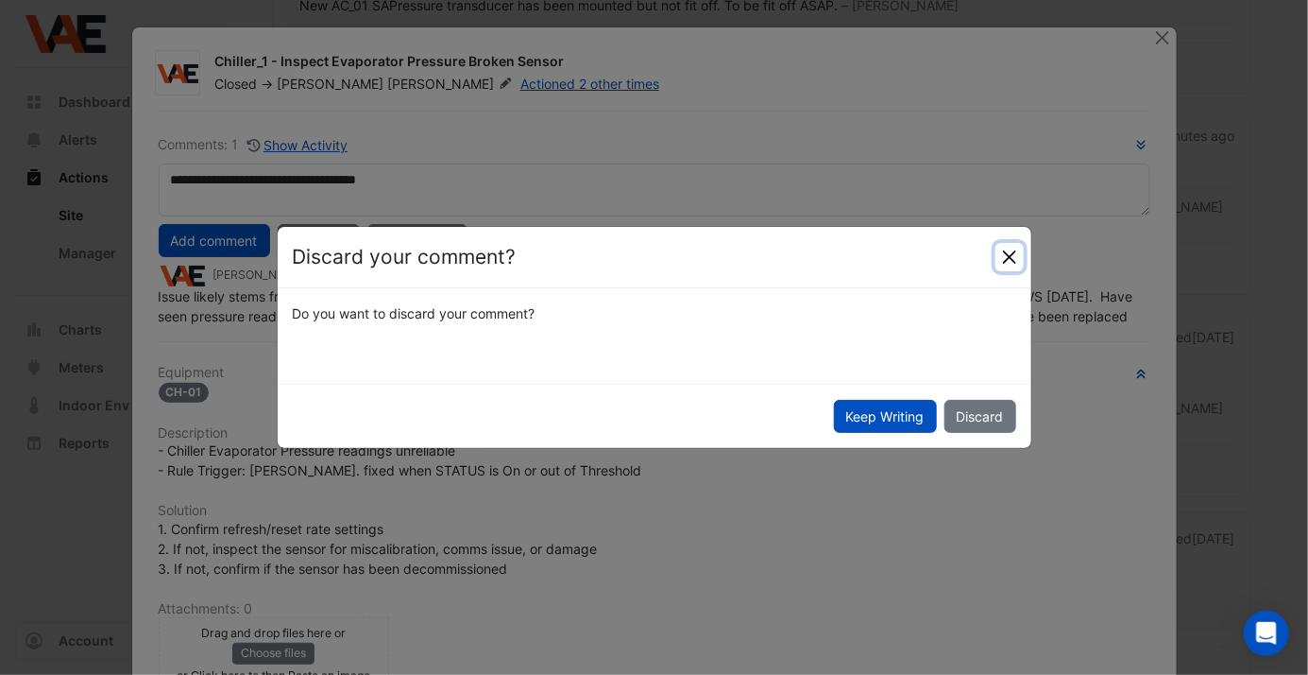
click at [1011, 255] on button "Close" at bounding box center [1010, 257] width 28 height 28
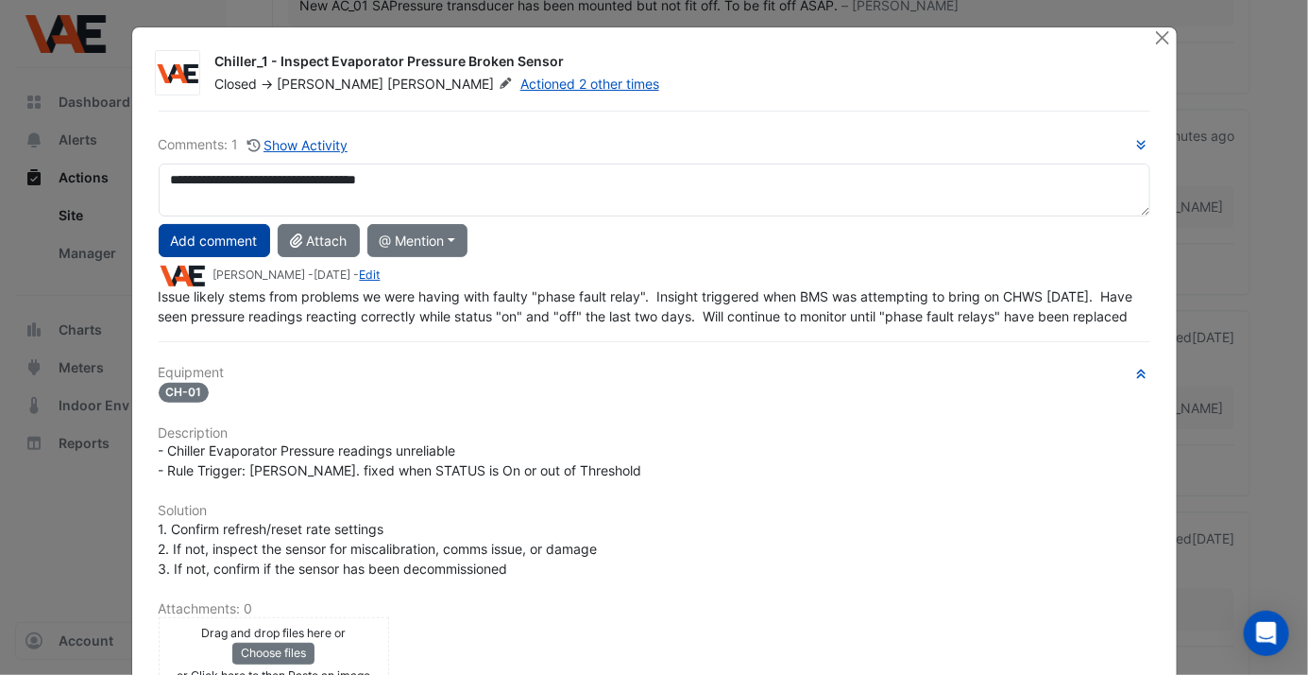
click at [206, 238] on button "Add comment" at bounding box center [214, 240] width 111 height 33
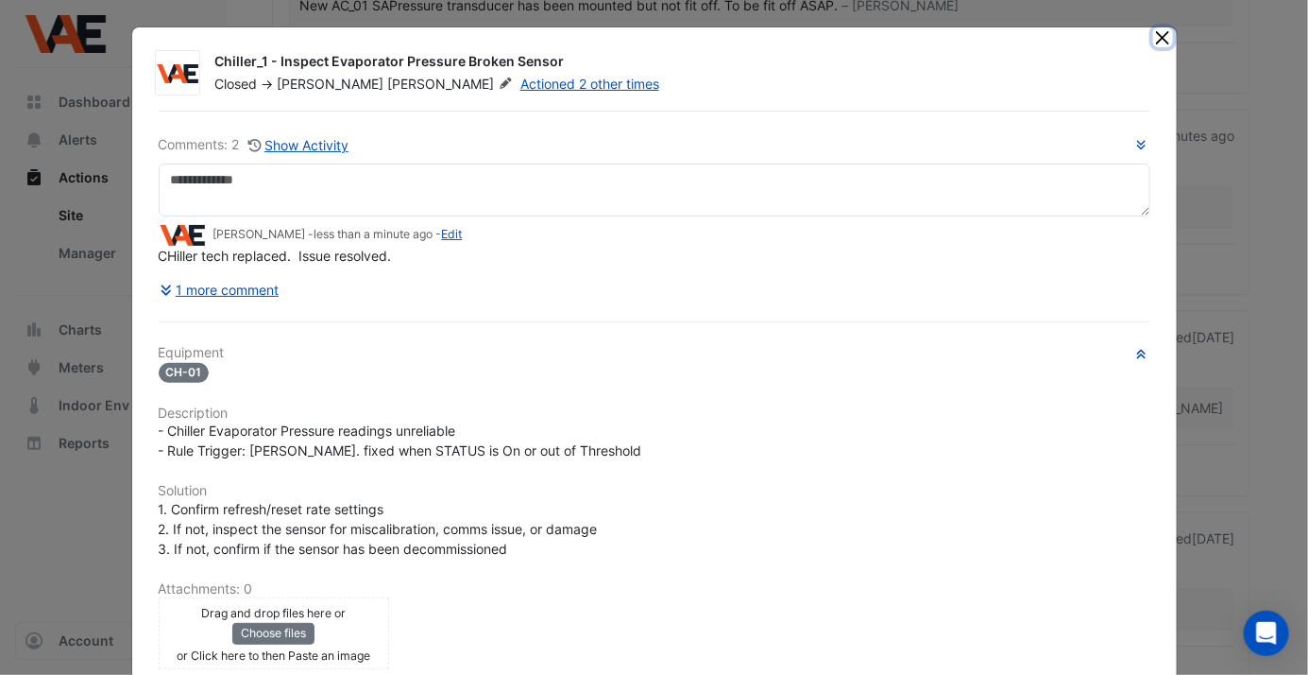
click at [1156, 33] on button "Close" at bounding box center [1164, 37] width 20 height 20
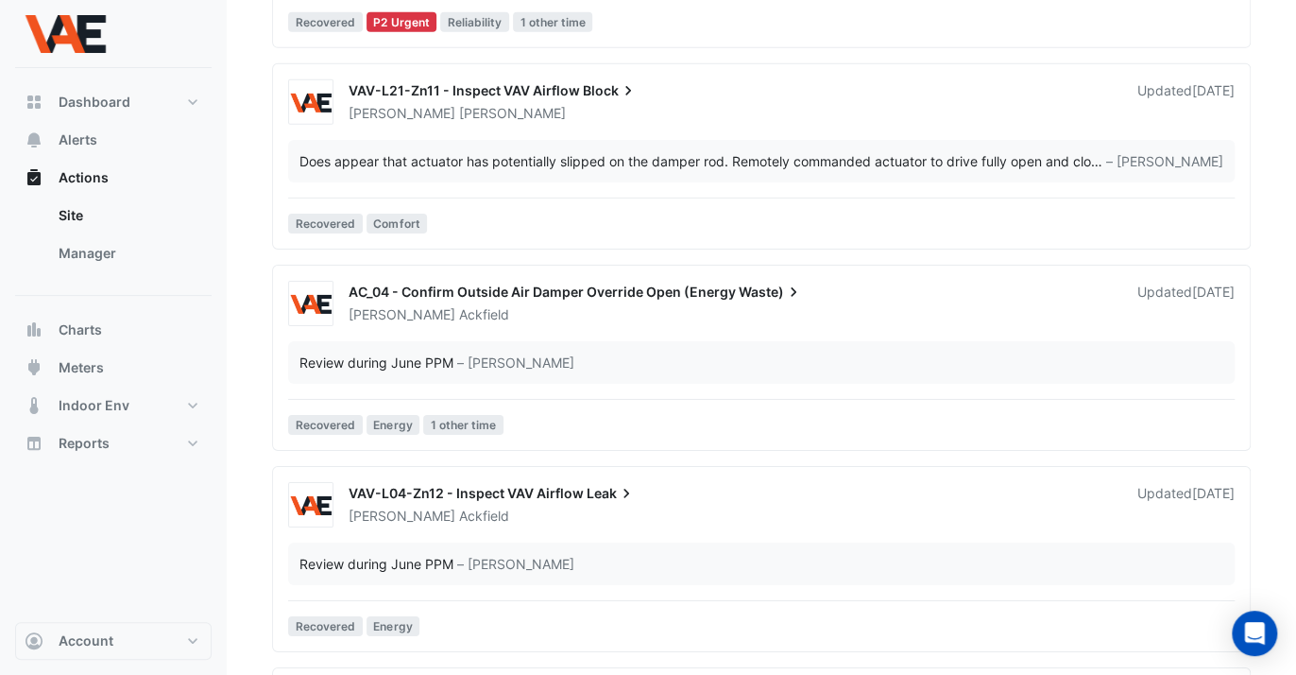
scroll to position [2984, 0]
click at [546, 91] on span "VAV-L21-Zn11 - Inspect VAV Airflow" at bounding box center [464, 89] width 231 height 16
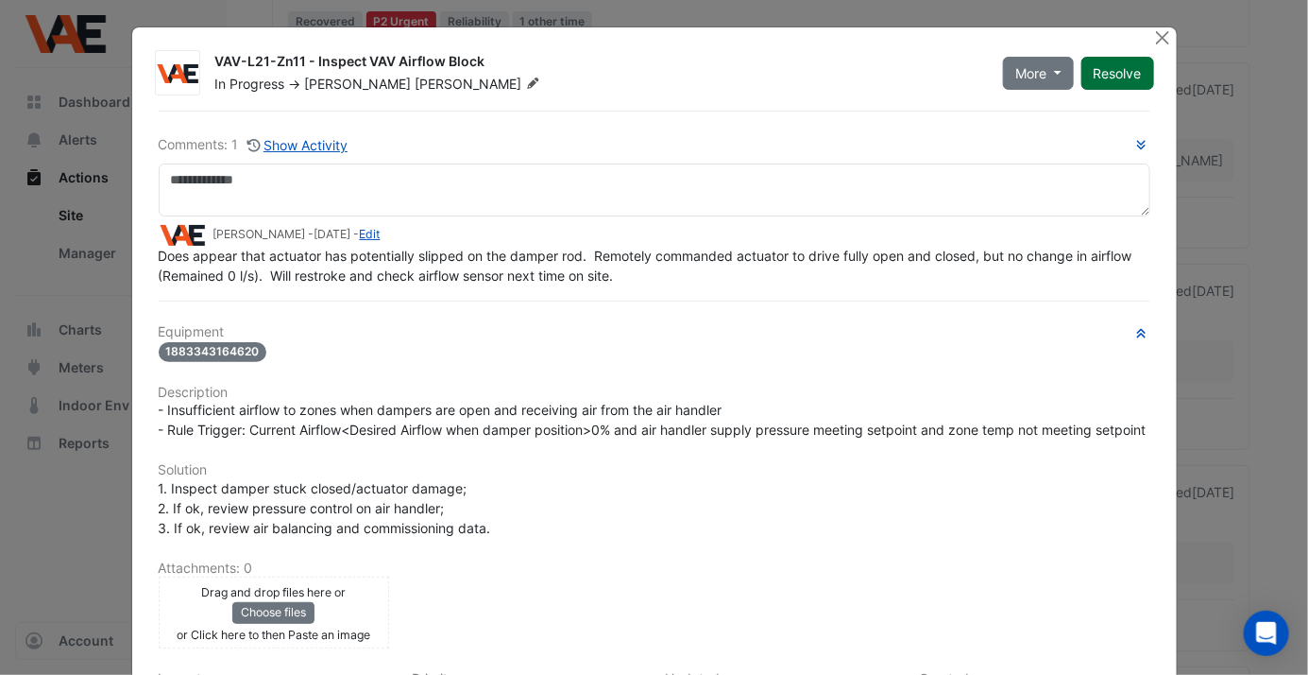
click at [1101, 70] on button "Resolve" at bounding box center [1118, 73] width 73 height 33
click at [1154, 37] on button "Close" at bounding box center [1164, 37] width 20 height 20
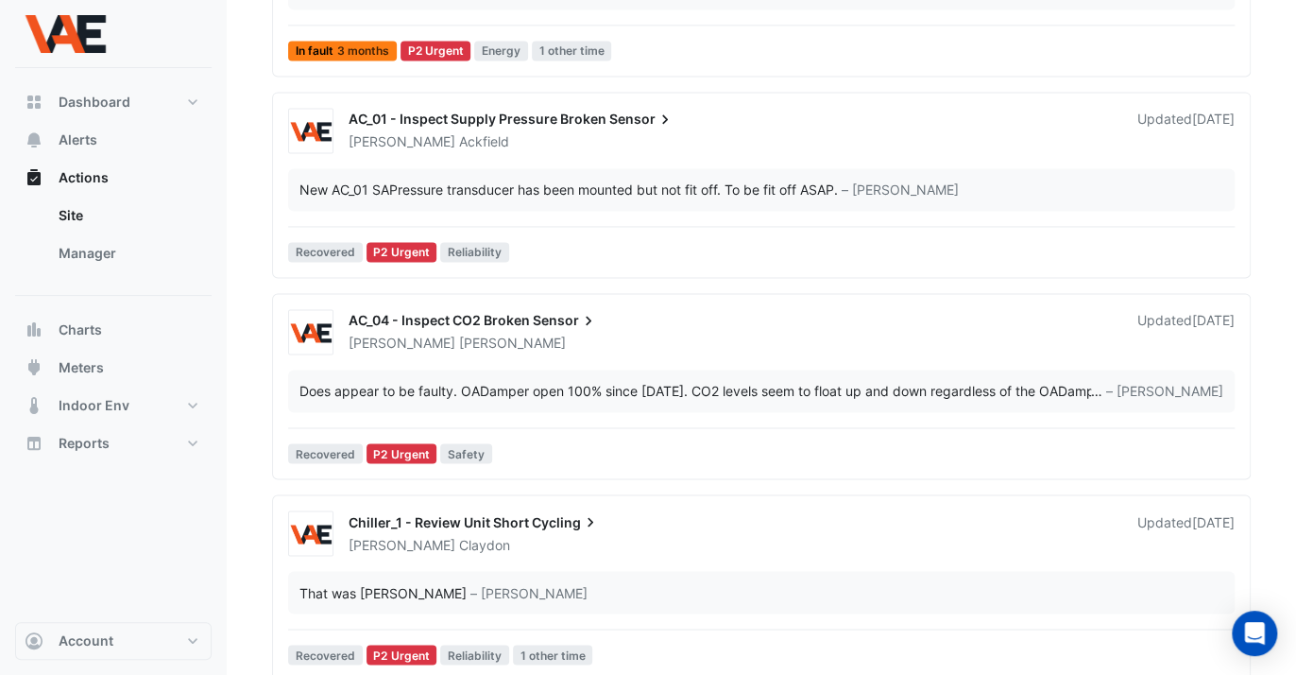
scroll to position [1349, 0]
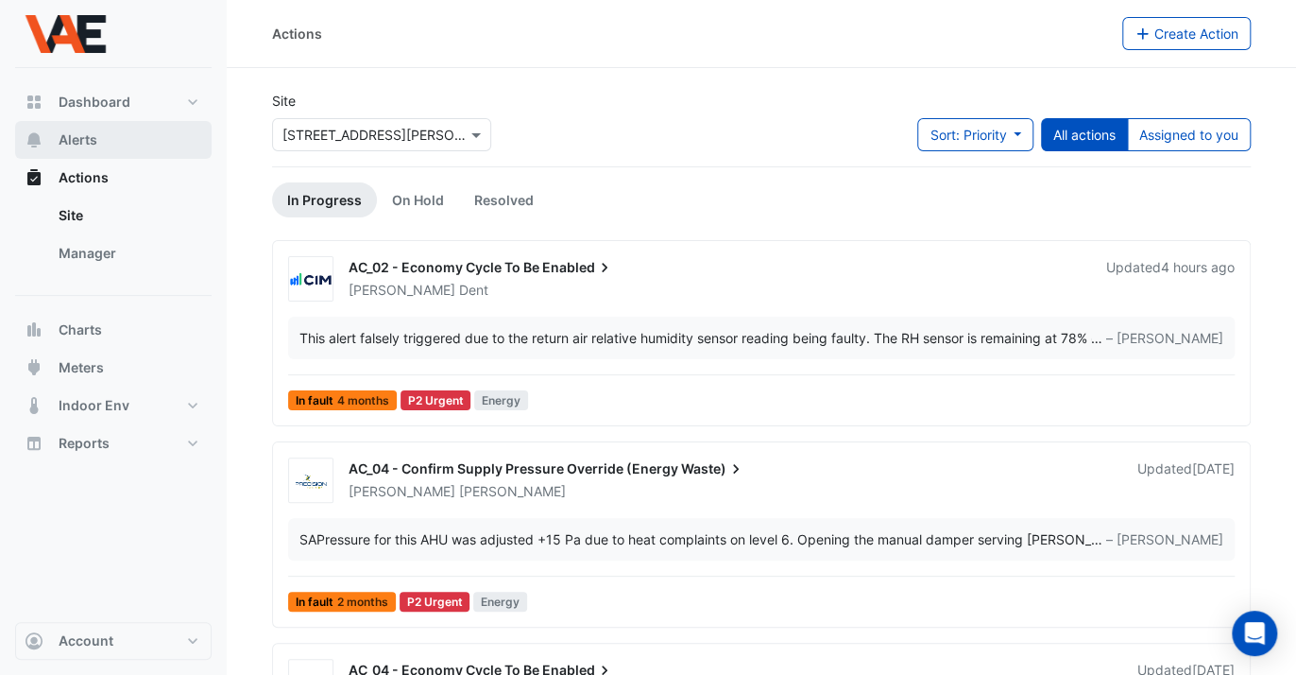
click at [78, 137] on span "Alerts" at bounding box center [78, 139] width 39 height 19
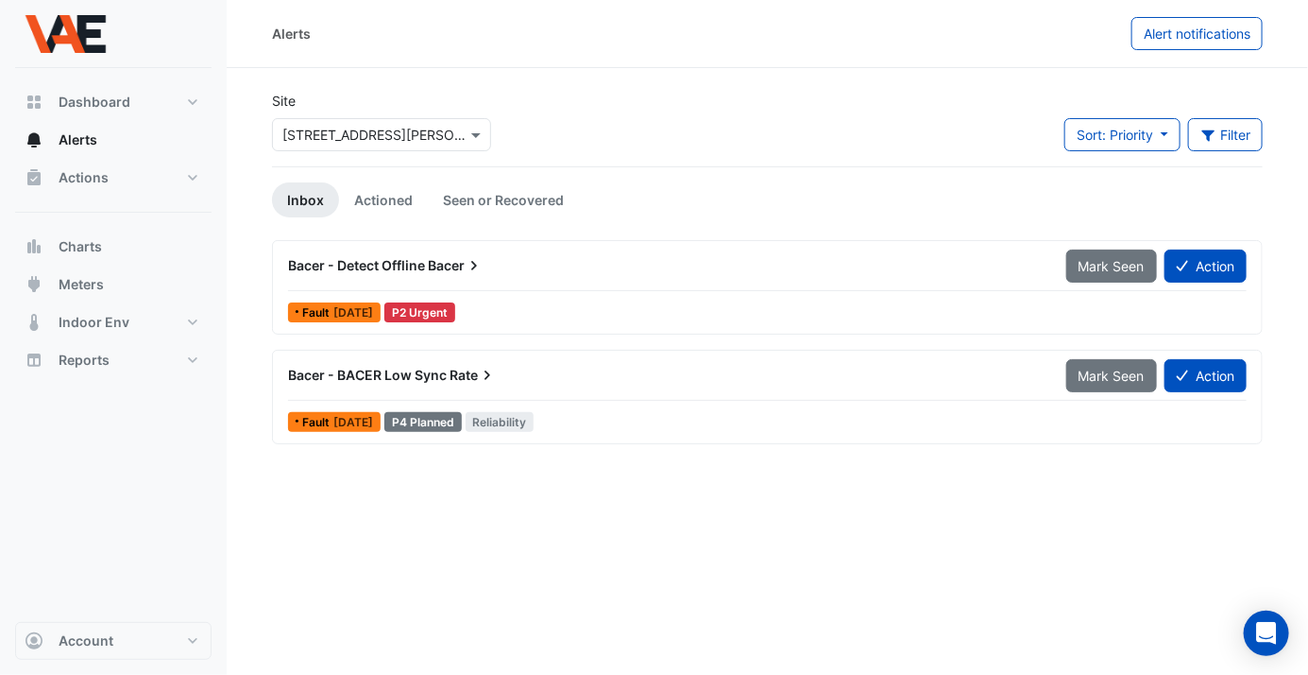
click at [446, 263] on span "Bacer" at bounding box center [456, 265] width 56 height 19
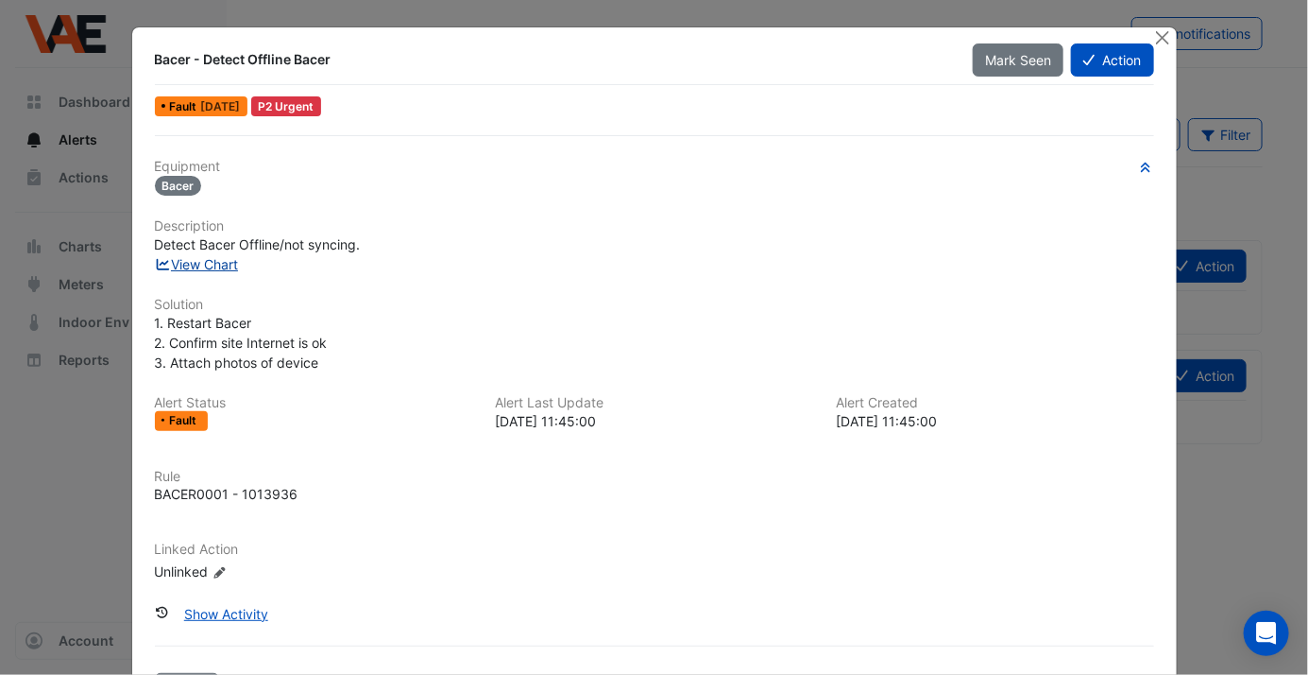
click at [197, 266] on link "View Chart" at bounding box center [197, 264] width 84 height 16
